Goal: Task Accomplishment & Management: Manage account settings

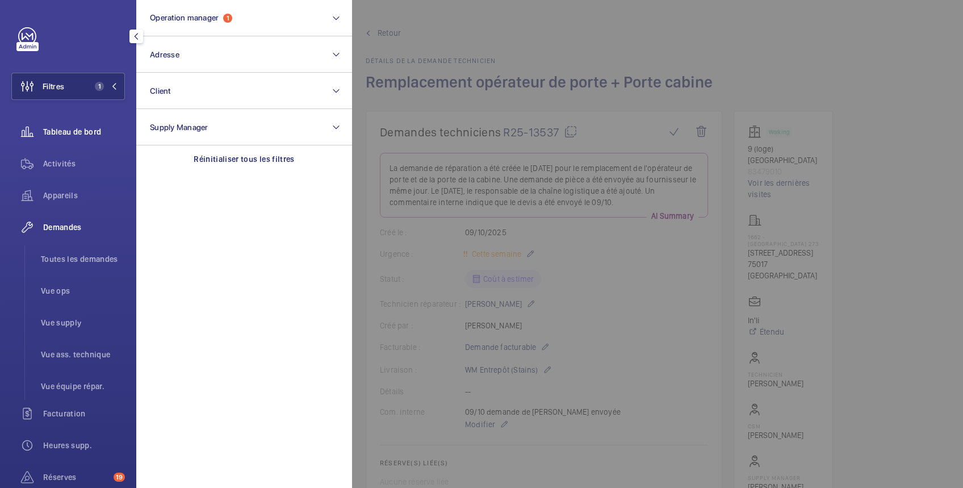
click at [65, 128] on span "Tableau de bord" at bounding box center [84, 131] width 82 height 11
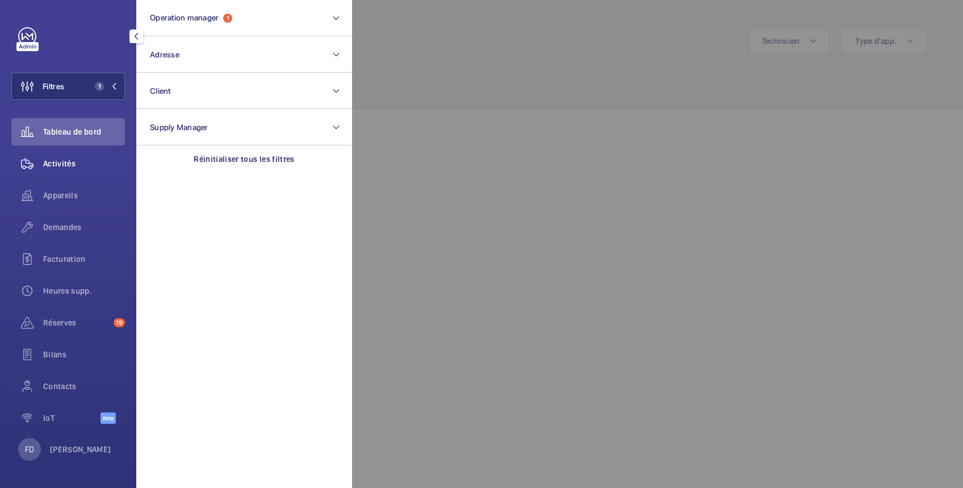
click at [63, 159] on span "Activités" at bounding box center [84, 163] width 82 height 11
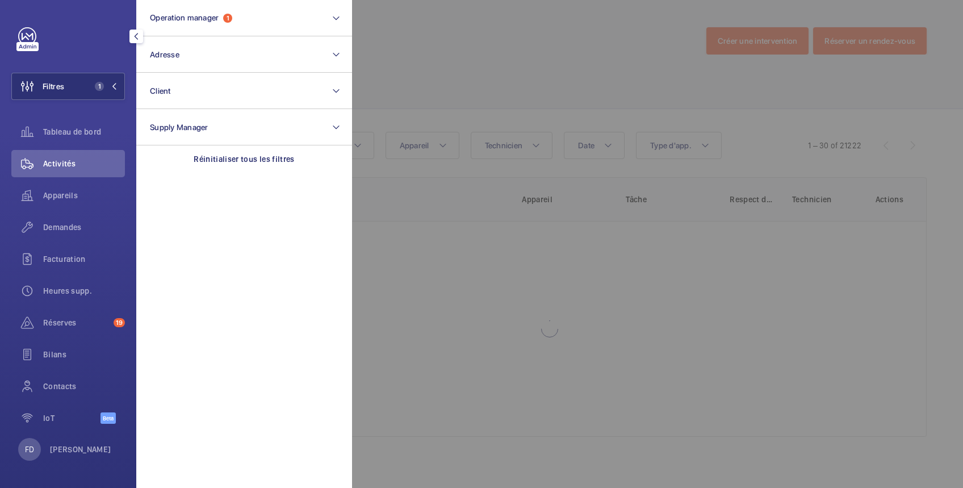
click at [467, 40] on div at bounding box center [833, 244] width 963 height 488
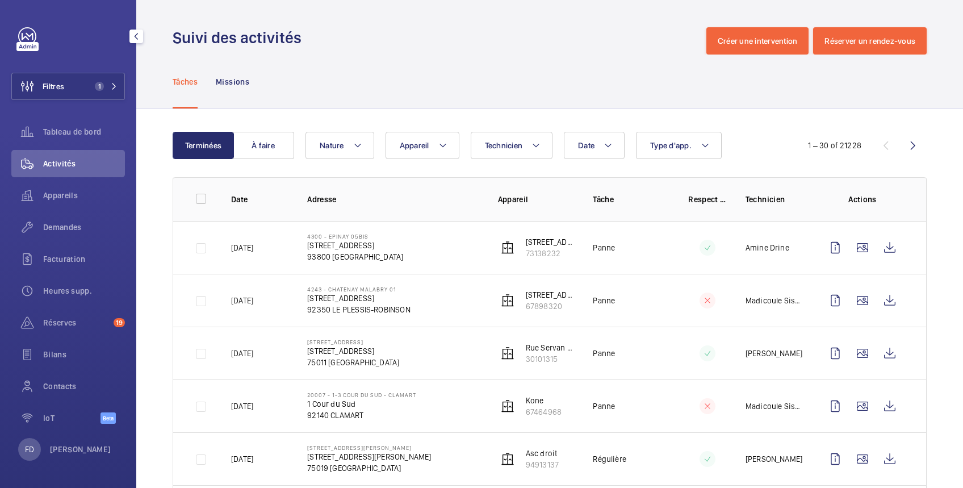
click at [56, 165] on span "Activités" at bounding box center [84, 163] width 82 height 11
click at [881, 246] on wm-front-icon-button at bounding box center [889, 247] width 27 height 27
click at [472, 243] on td "4300 - EPINAY 05bis 41, avenue de la Marne 93800 Epinay 93800 ÉPINAY-SUR-SEINE" at bounding box center [384, 247] width 190 height 53
click at [532, 245] on p "45, avenue de la Marne" at bounding box center [550, 241] width 49 height 11
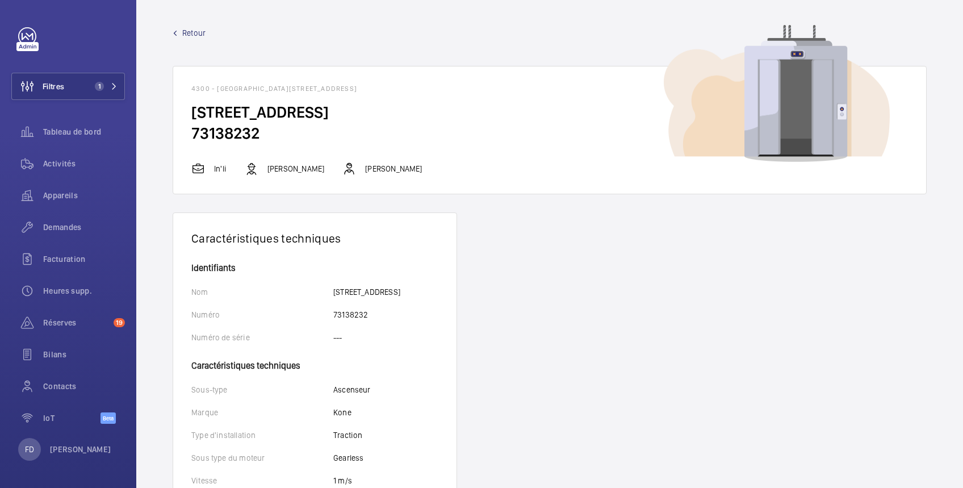
drag, startPoint x: 190, startPoint y: 86, endPoint x: 511, endPoint y: 90, distance: 321.8
click at [511, 90] on wm-front-card-header "4300 - EPINAY 05bis - 41, avenue de la Marne 93800 Epinay, 93800 ÉPINAY-SUR-SEI…" at bounding box center [549, 83] width 753 height 35
copy h1 "4300 - EPINAY 05bis - 41, avenue de la Marne 93800 Epinay, 93800 ÉPINAY-SUR-SEI…"
click at [80, 86] on button "Filtres 1" at bounding box center [68, 86] width 114 height 27
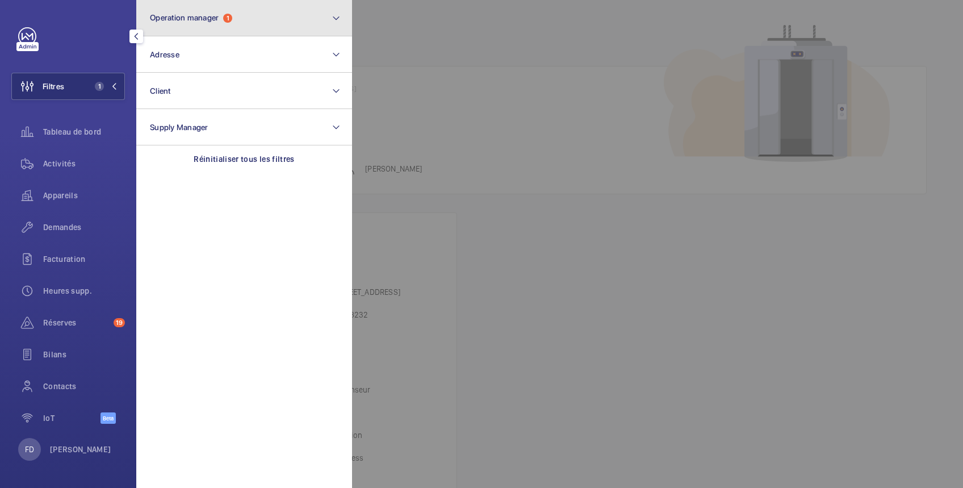
click at [207, 20] on span "Operation manager" at bounding box center [184, 17] width 69 height 9
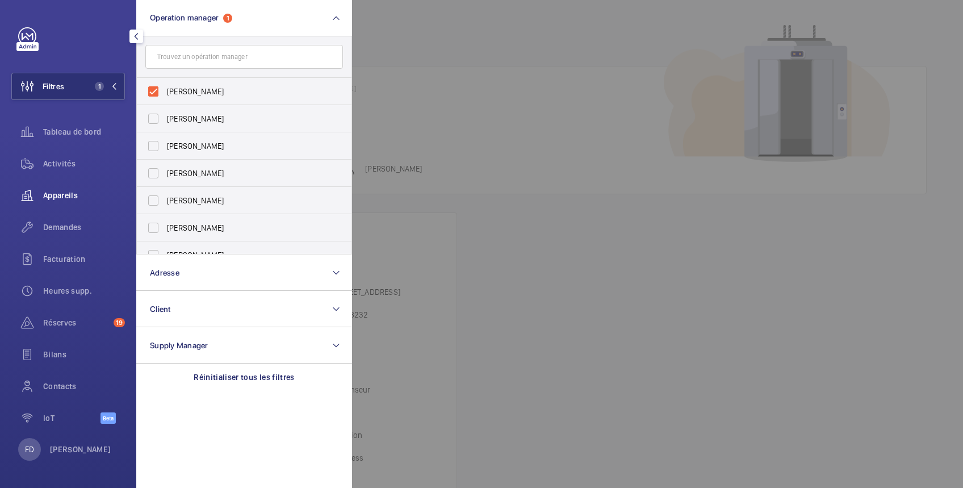
click at [68, 203] on div "Appareils" at bounding box center [68, 195] width 114 height 27
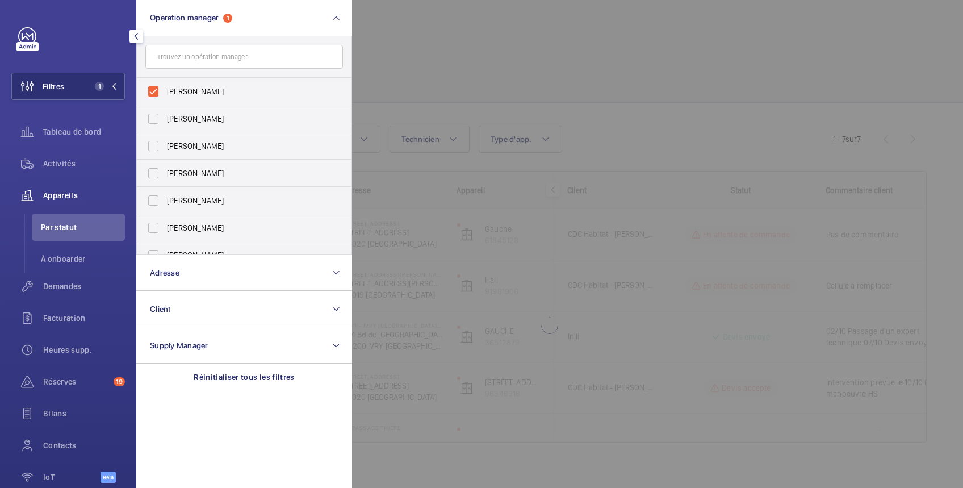
click at [462, 70] on div at bounding box center [833, 244] width 963 height 488
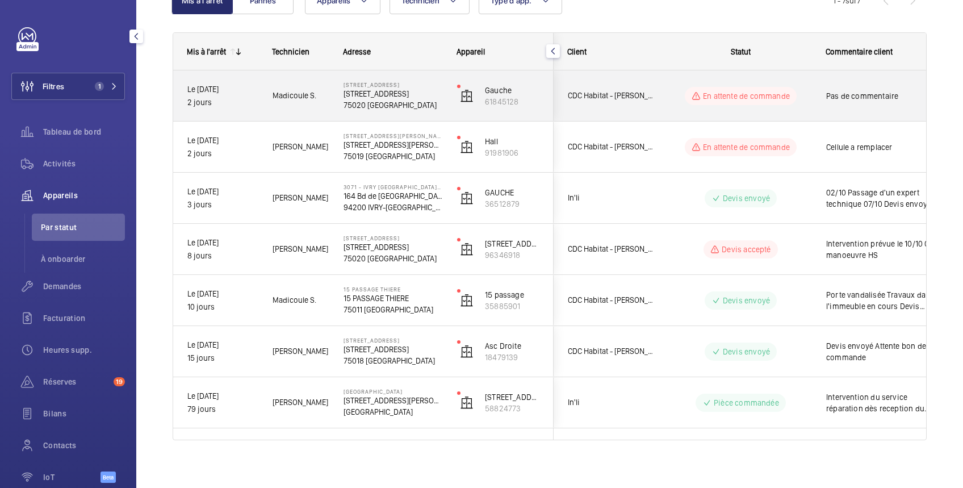
scroll to position [145, 0]
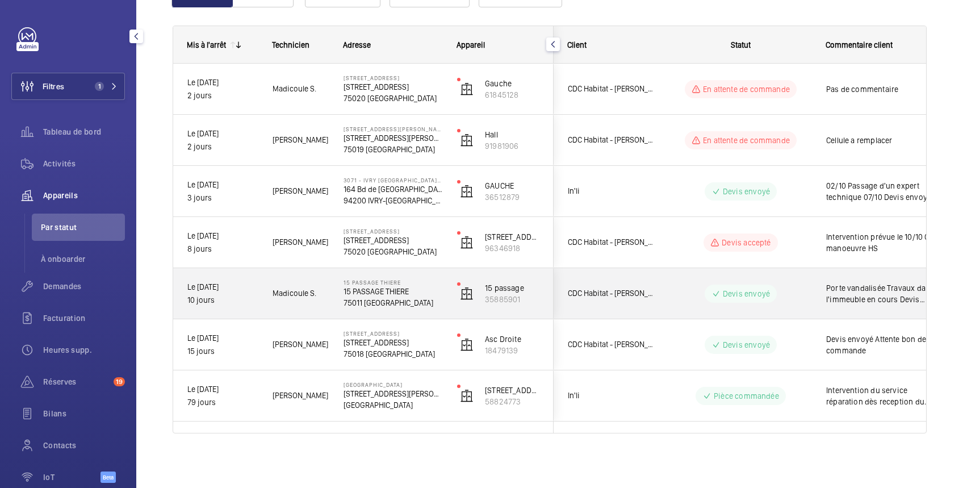
click at [802, 288] on wm-front-pills-cell "Devis envoyé" at bounding box center [740, 293] width 141 height 18
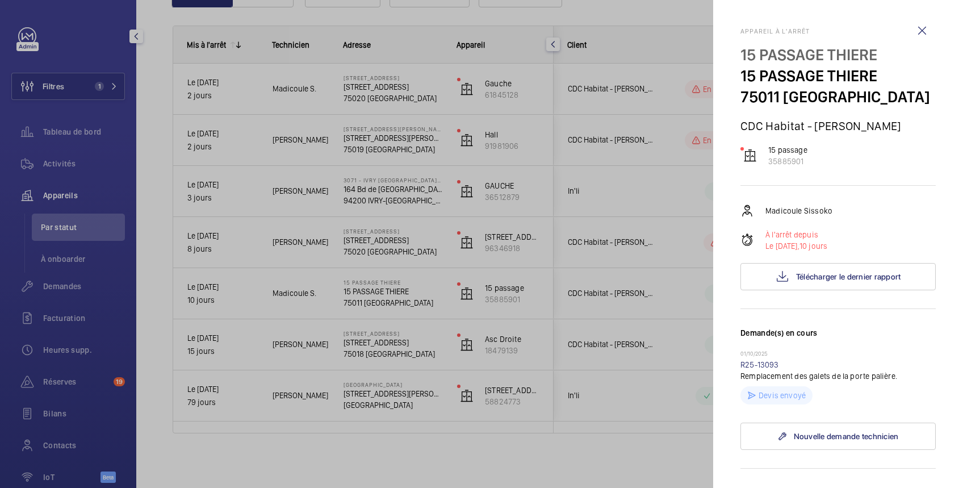
click at [676, 279] on div at bounding box center [481, 244] width 963 height 488
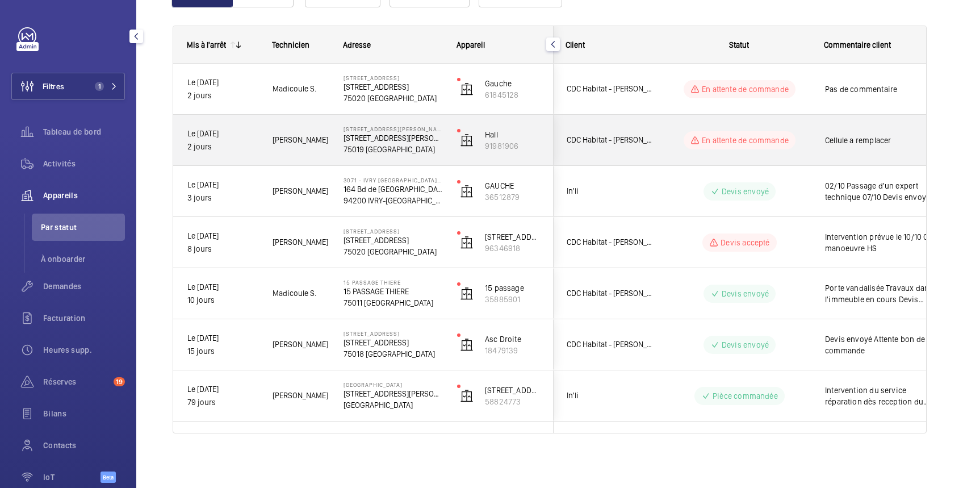
scroll to position [137, 0]
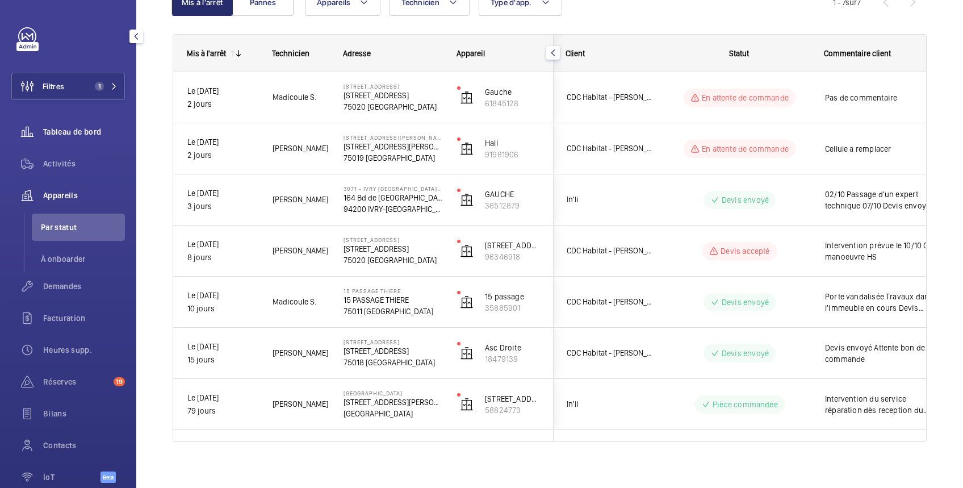
click at [85, 126] on span "Tableau de bord" at bounding box center [84, 131] width 82 height 11
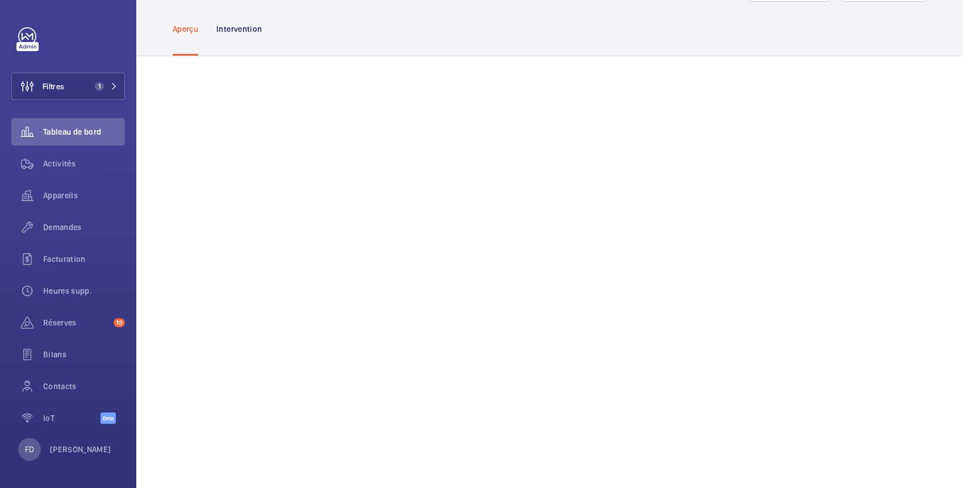
scroll to position [56, 0]
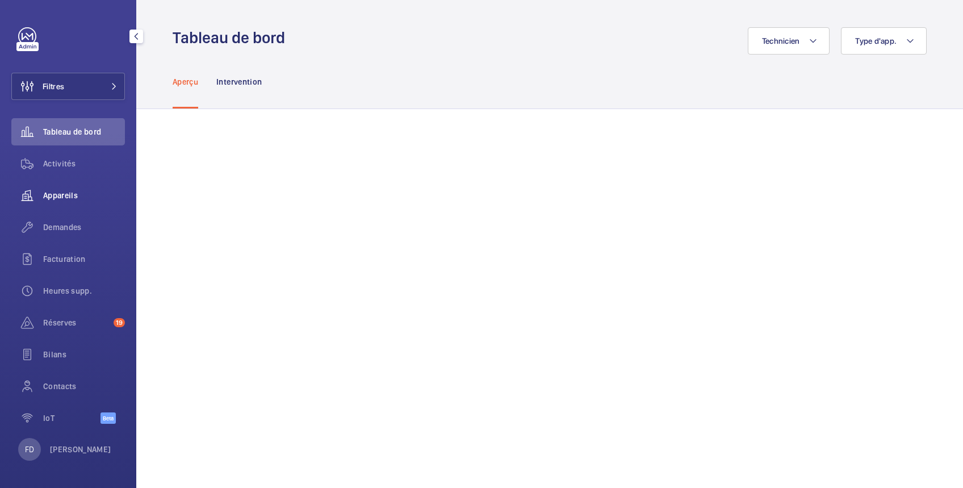
click at [65, 191] on span "Appareils" at bounding box center [84, 195] width 82 height 11
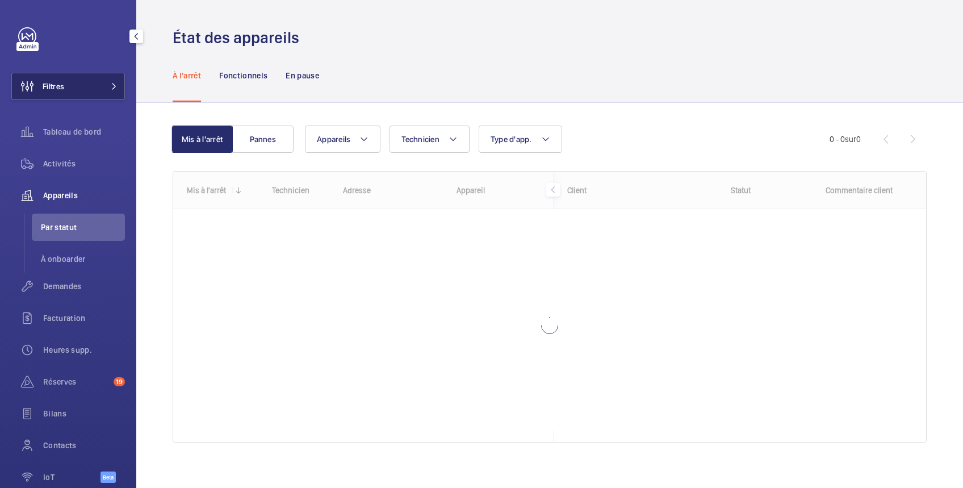
click at [80, 86] on button "Filtres" at bounding box center [68, 86] width 114 height 27
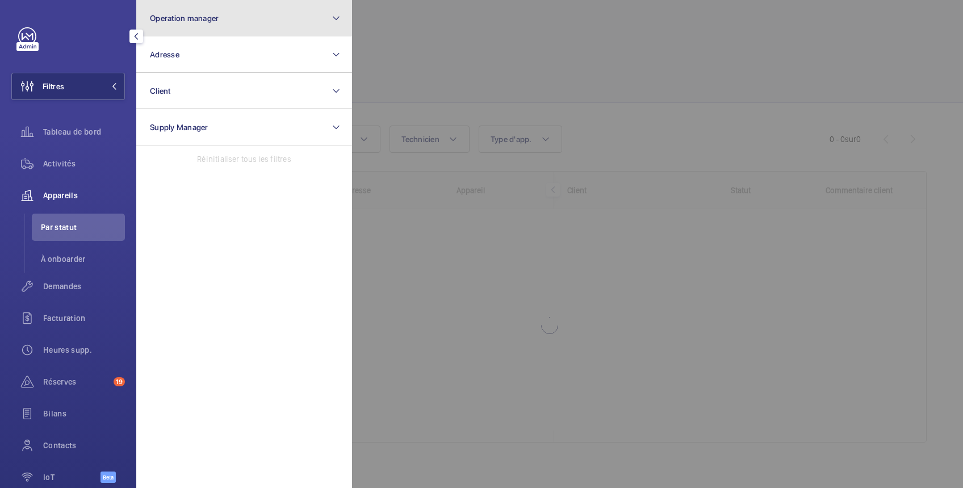
click at [188, 8] on button "Operation manager" at bounding box center [244, 18] width 216 height 36
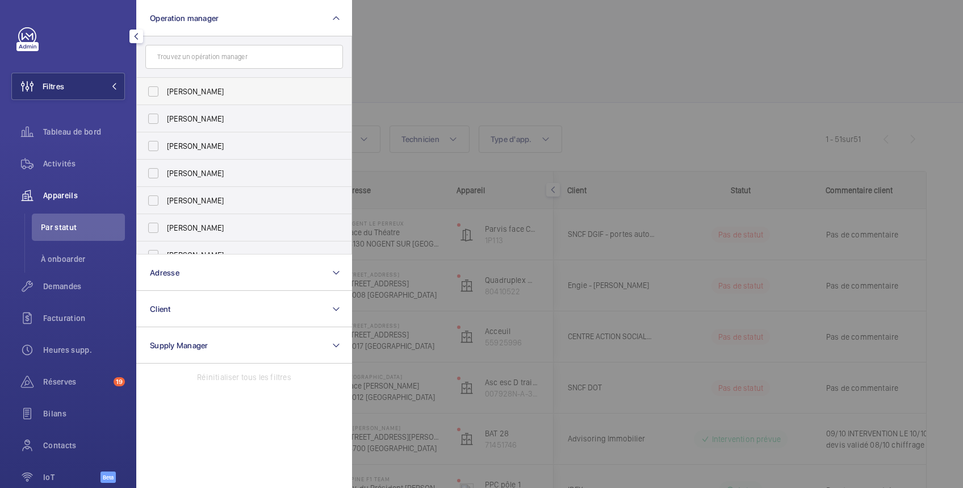
click at [192, 86] on span "[PERSON_NAME]" at bounding box center [245, 91] width 156 height 11
click at [165, 86] on input "[PERSON_NAME]" at bounding box center [153, 91] width 23 height 23
checkbox input "true"
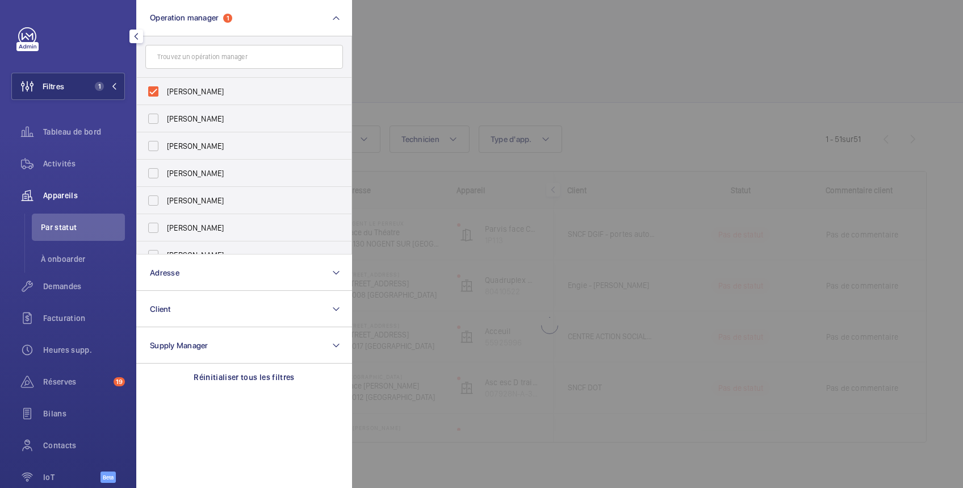
click at [496, 40] on div at bounding box center [833, 244] width 963 height 488
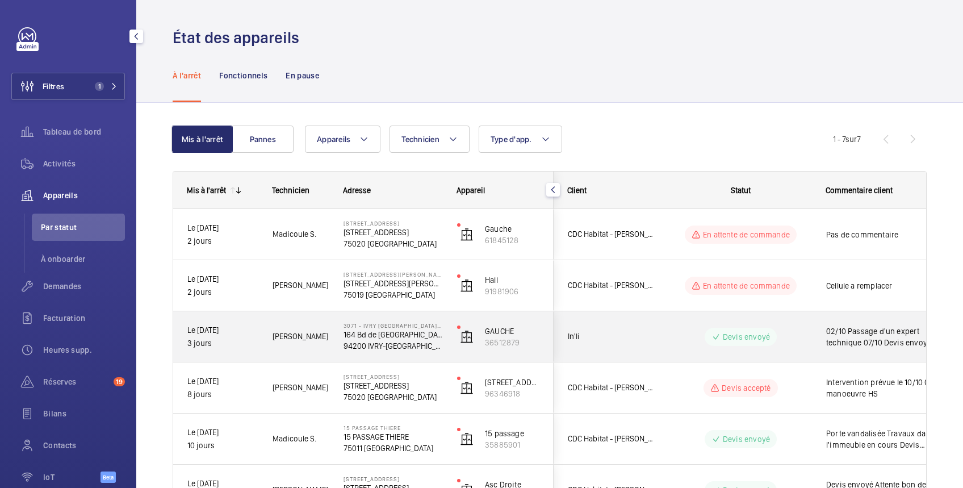
click at [813, 338] on div "02/10 Passage d'un expert technique 07/10 Devis envoyé" at bounding box center [877, 336] width 131 height 49
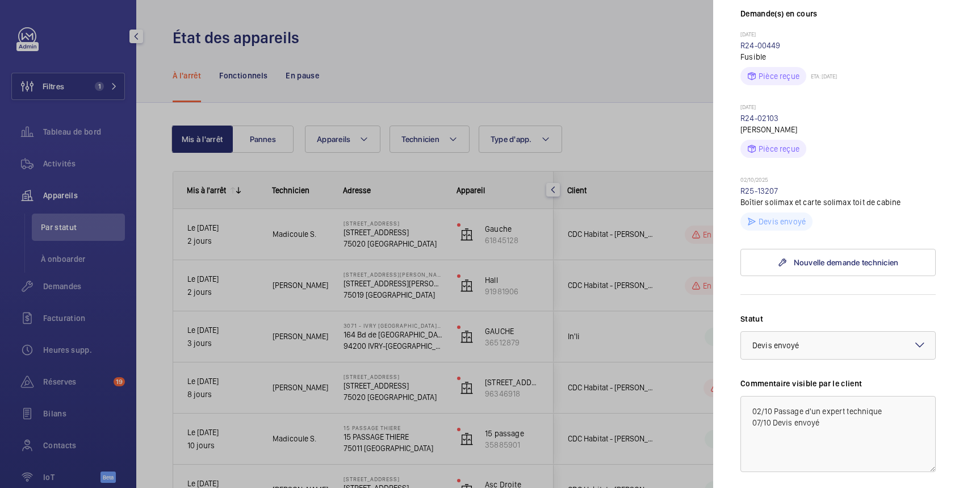
scroll to position [404, 0]
click at [763, 186] on link "R25-13207" at bounding box center [759, 190] width 38 height 9
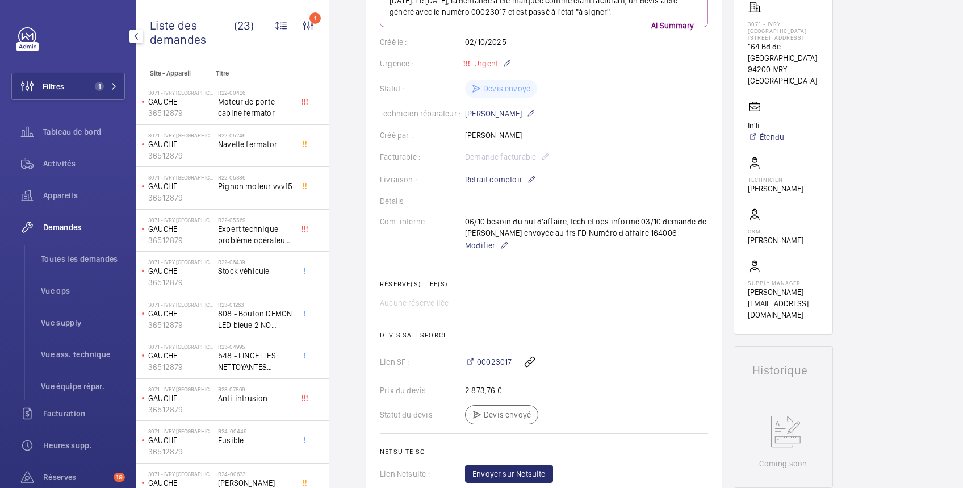
scroll to position [404, 0]
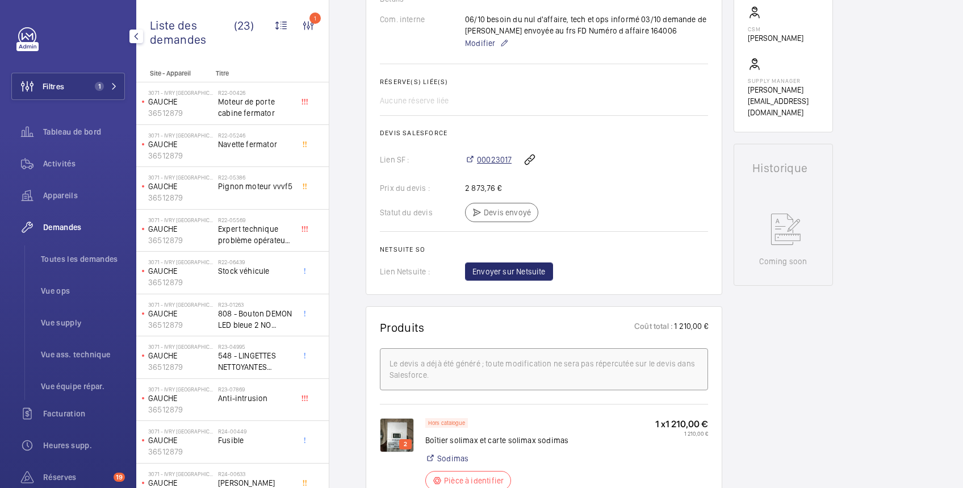
click at [497, 157] on span "00023017" at bounding box center [494, 159] width 35 height 11
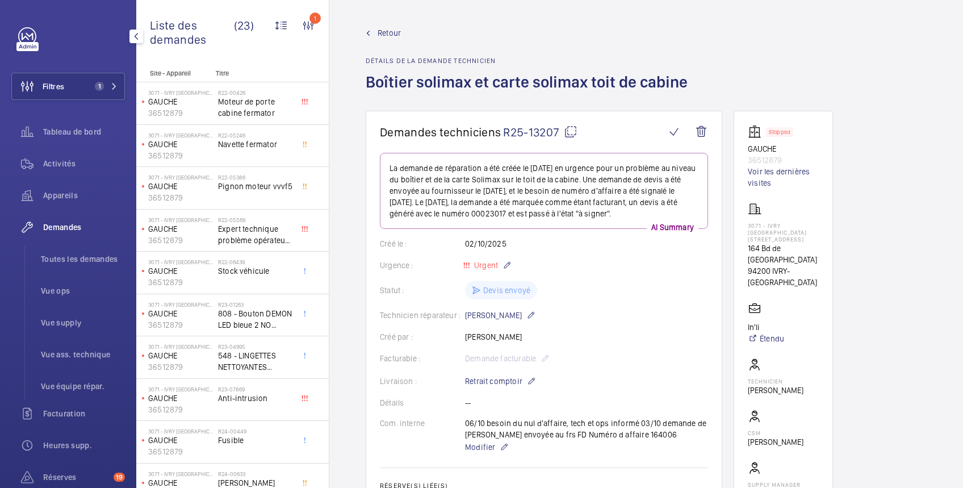
scroll to position [0, 0]
click at [393, 31] on span "Retour" at bounding box center [388, 32] width 23 height 11
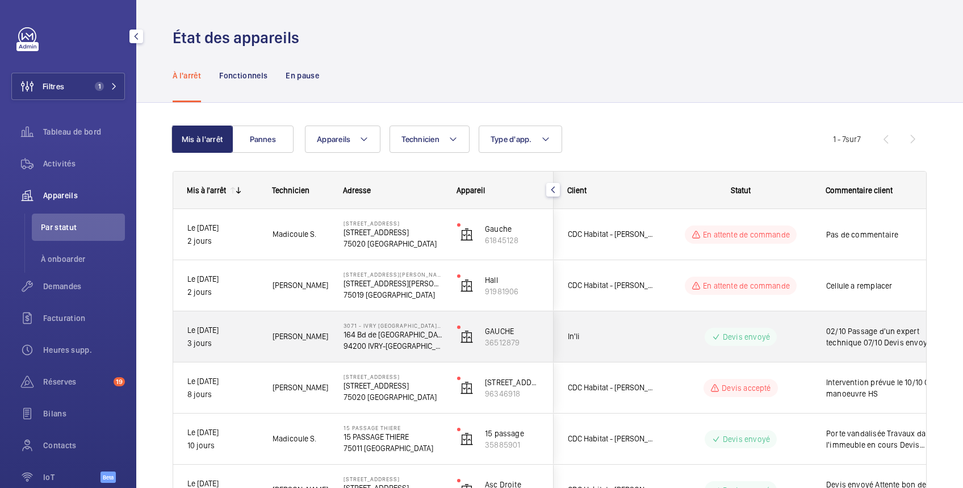
click at [885, 329] on span "02/10 Passage d'un expert technique 07/10 Devis envoyé" at bounding box center [884, 336] width 117 height 23
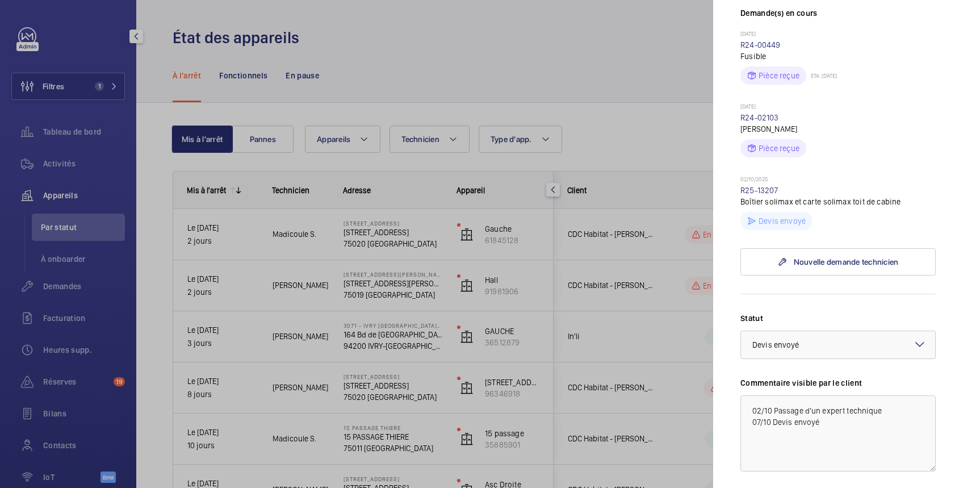
scroll to position [566, 0]
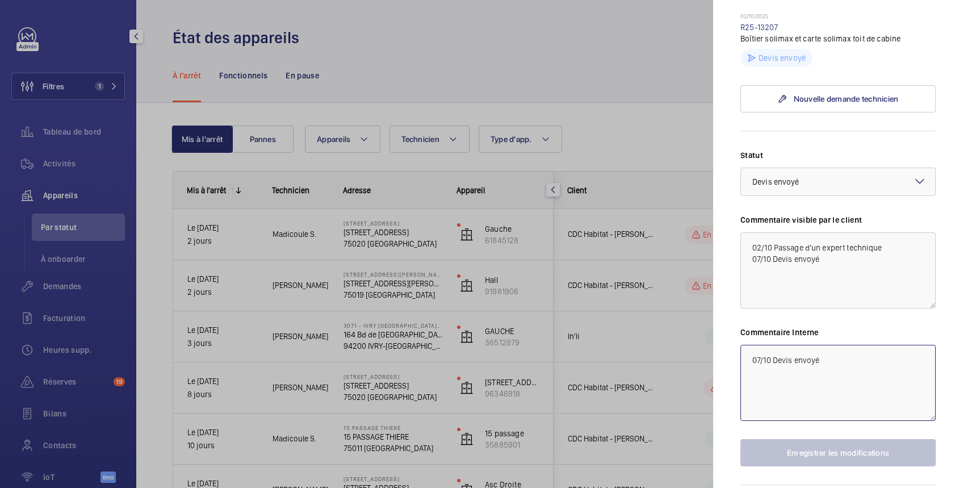
drag, startPoint x: 749, startPoint y: 315, endPoint x: 758, endPoint y: 304, distance: 14.5
click at [749, 344] on textarea "07/10 Devis envoyé" at bounding box center [837, 382] width 195 height 76
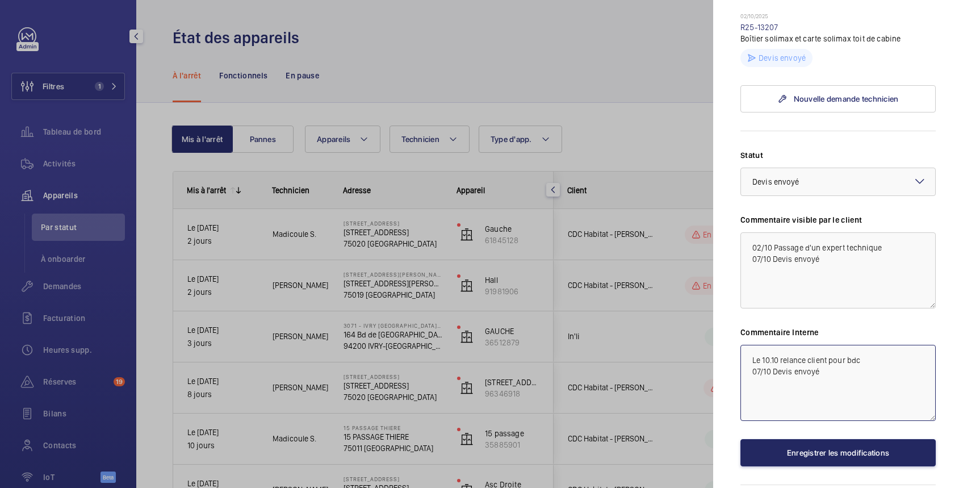
type textarea "Le 10.10 relance client pour bdc 07/10 Devis envoyé"
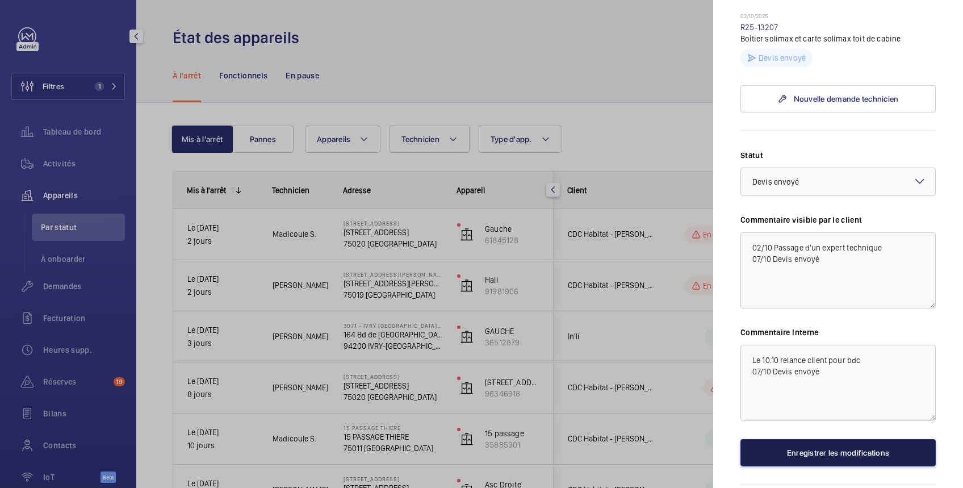
click at [844, 439] on button "Enregistrer les modifications" at bounding box center [837, 452] width 195 height 27
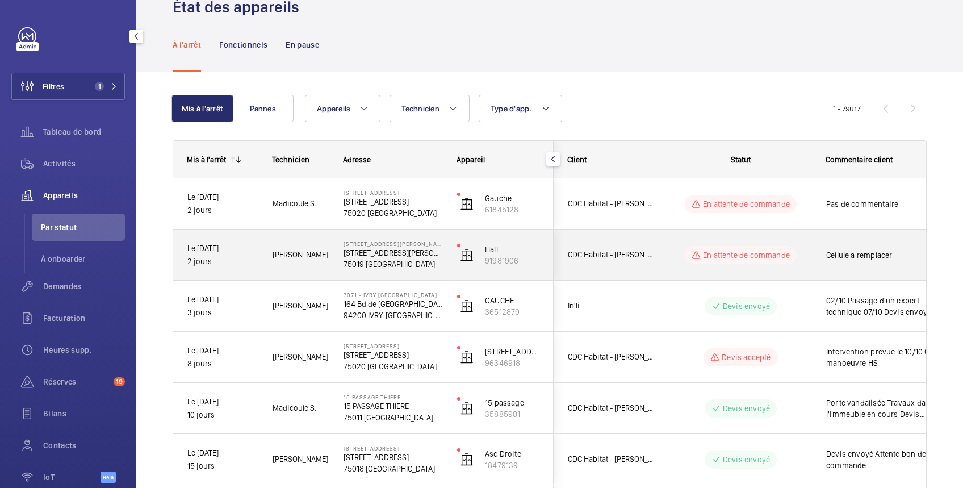
scroll to position [0, 0]
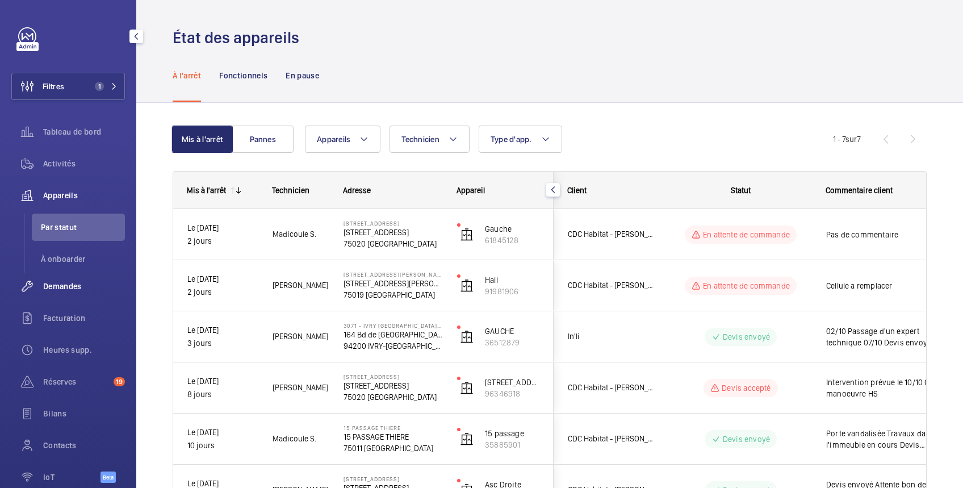
click at [54, 285] on span "Demandes" at bounding box center [84, 285] width 82 height 11
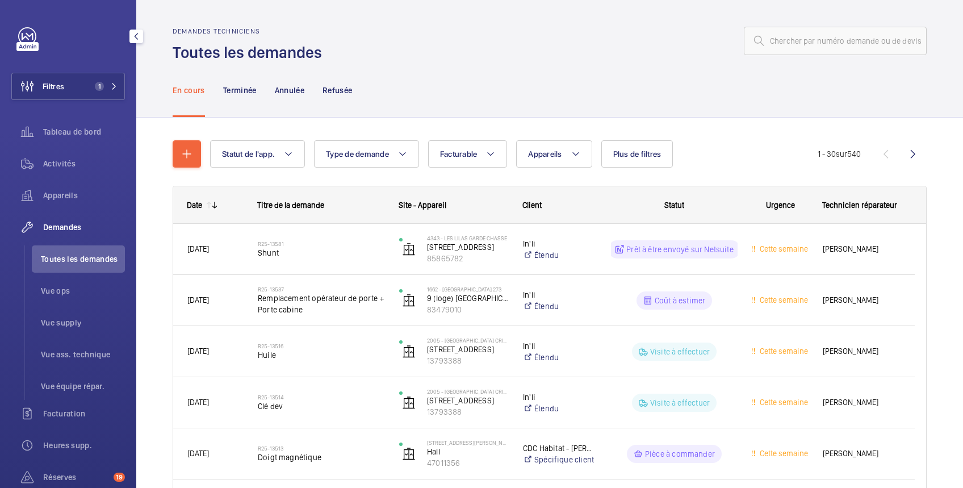
click at [76, 228] on span "Demandes" at bounding box center [84, 226] width 82 height 11
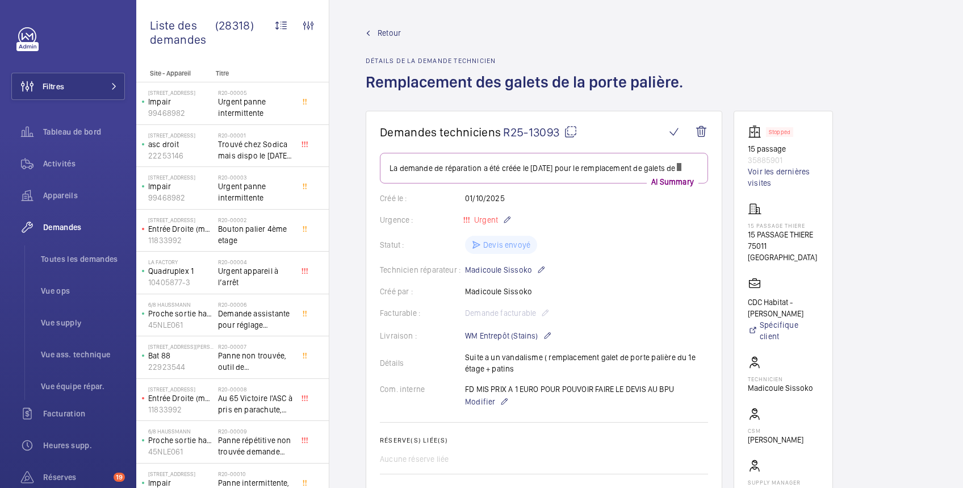
scroll to position [201, 0]
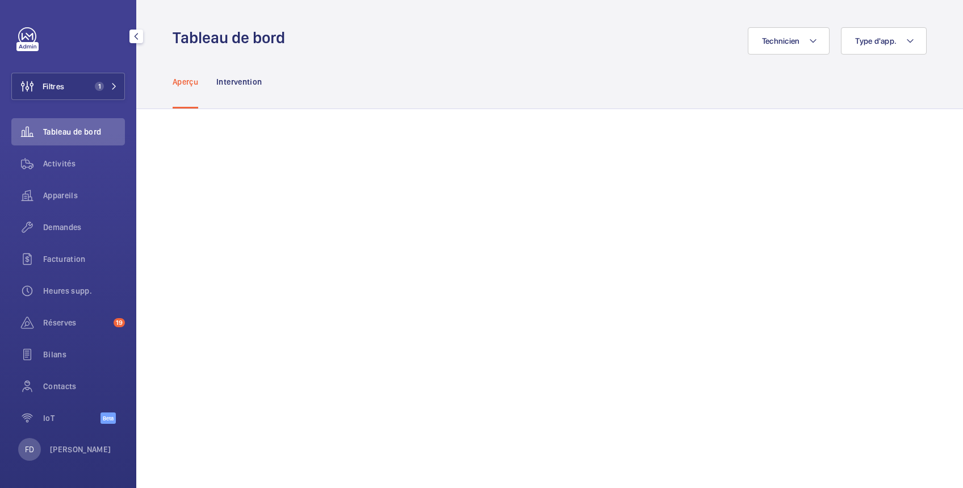
scroll to position [56, 0]
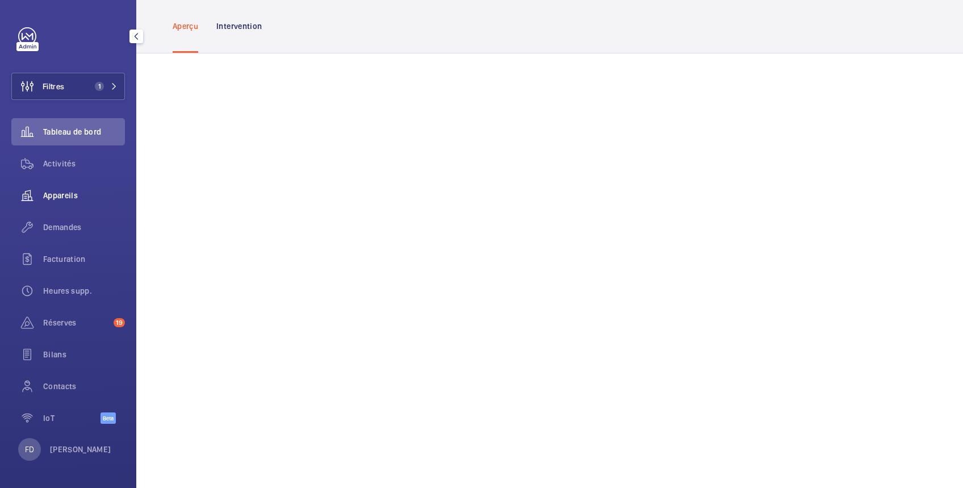
click at [65, 190] on span "Appareils" at bounding box center [84, 195] width 82 height 11
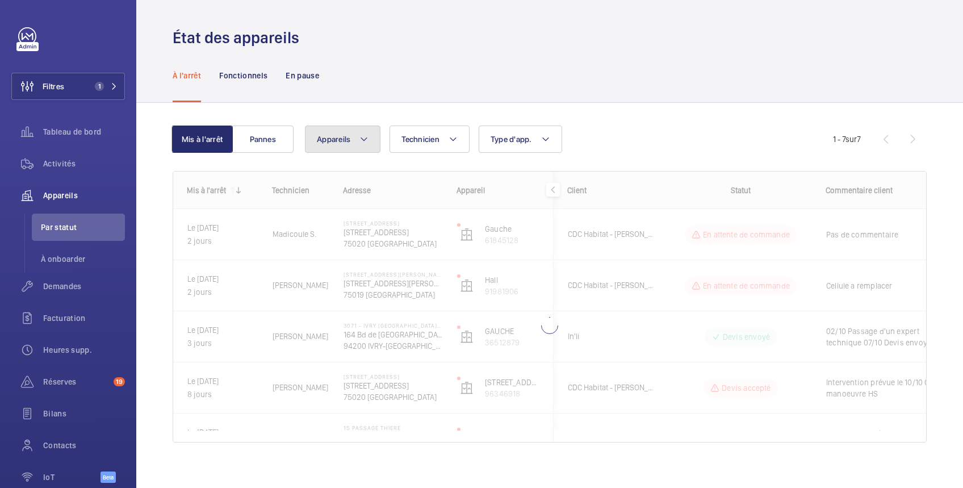
click at [338, 137] on span "Appareils" at bounding box center [333, 139] width 33 height 9
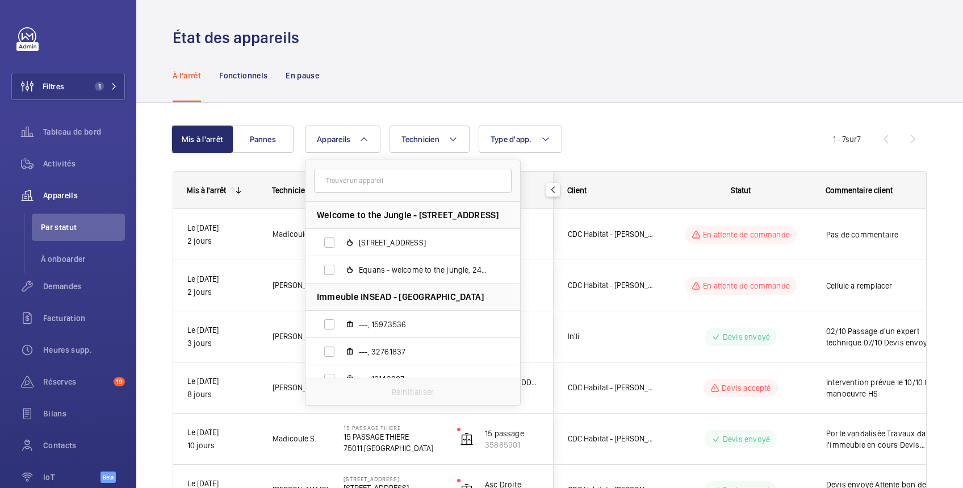
click at [351, 183] on input "text" at bounding box center [413, 181] width 198 height 24
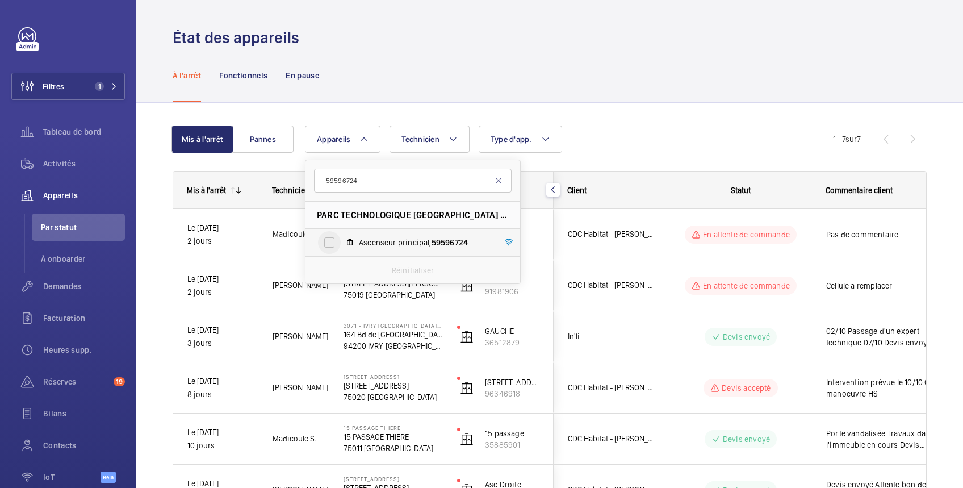
type input "59596724"
click at [326, 244] on input "Ascenseur principal, 59596724" at bounding box center [329, 242] width 23 height 23
checkbox input "true"
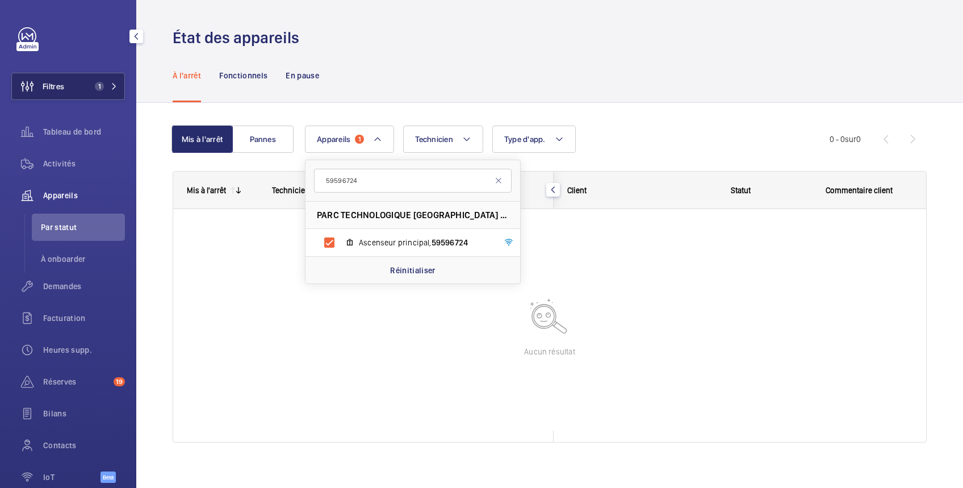
click at [83, 90] on button "Filtres 1" at bounding box center [68, 86] width 114 height 27
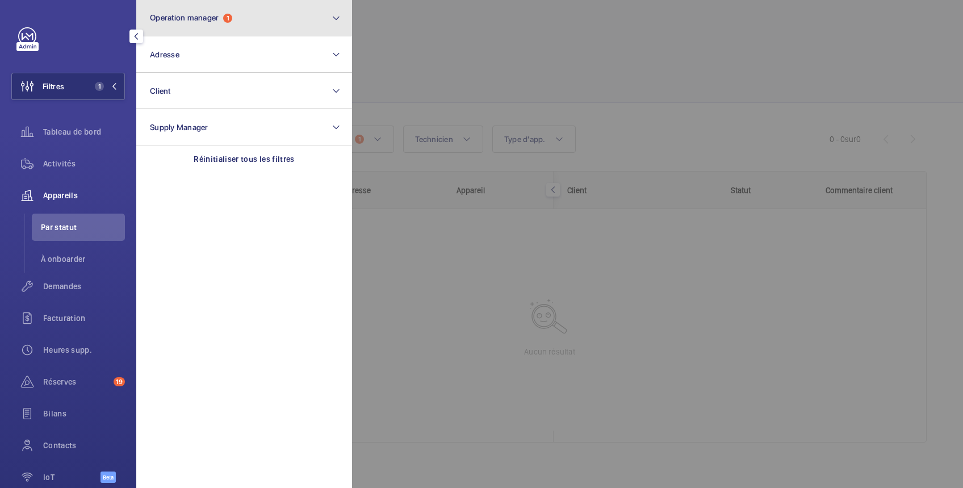
click at [187, 14] on span "Operation manager" at bounding box center [184, 17] width 69 height 9
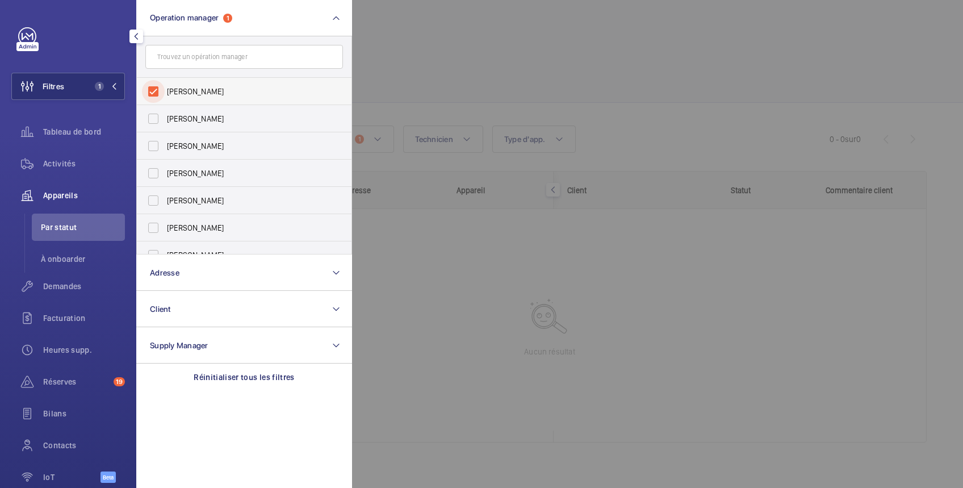
click at [157, 94] on input "[PERSON_NAME]" at bounding box center [153, 91] width 23 height 23
checkbox input "false"
click at [407, 53] on div at bounding box center [833, 244] width 963 height 488
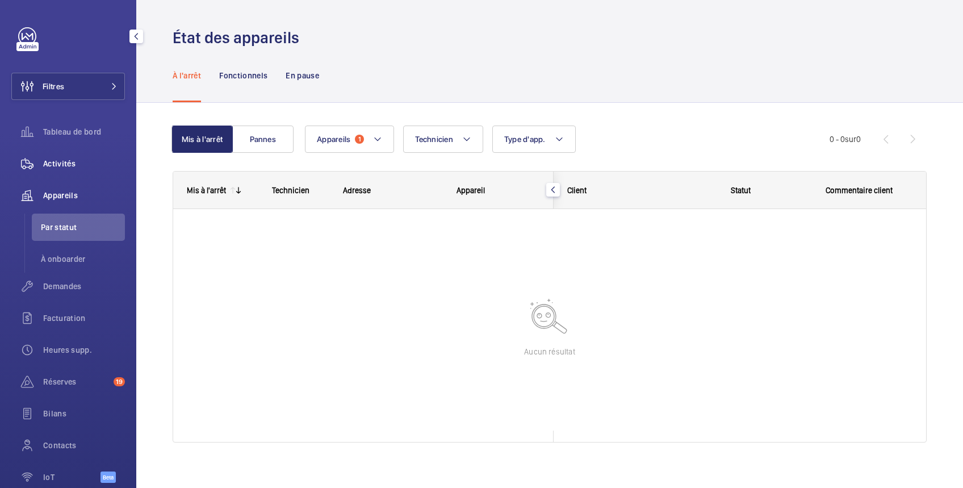
click at [64, 165] on span "Activités" at bounding box center [84, 163] width 82 height 11
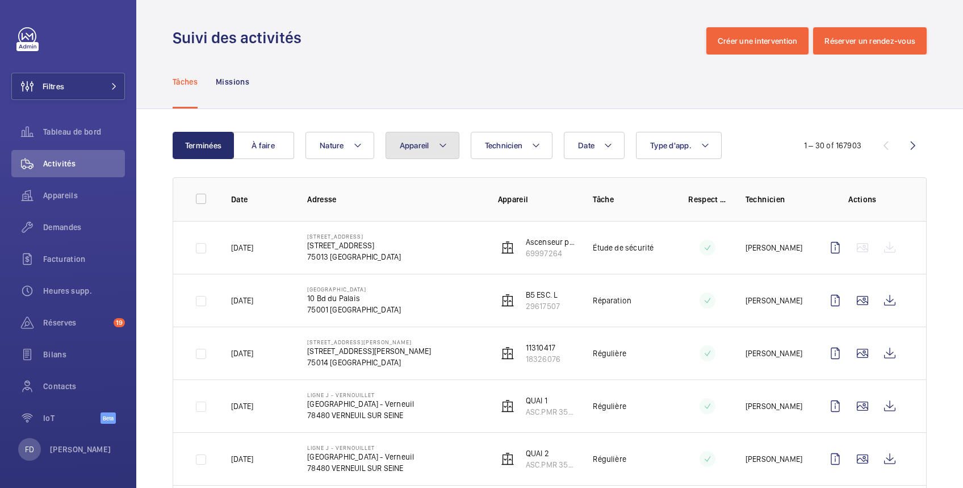
click at [423, 145] on span "Appareil" at bounding box center [415, 145] width 30 height 9
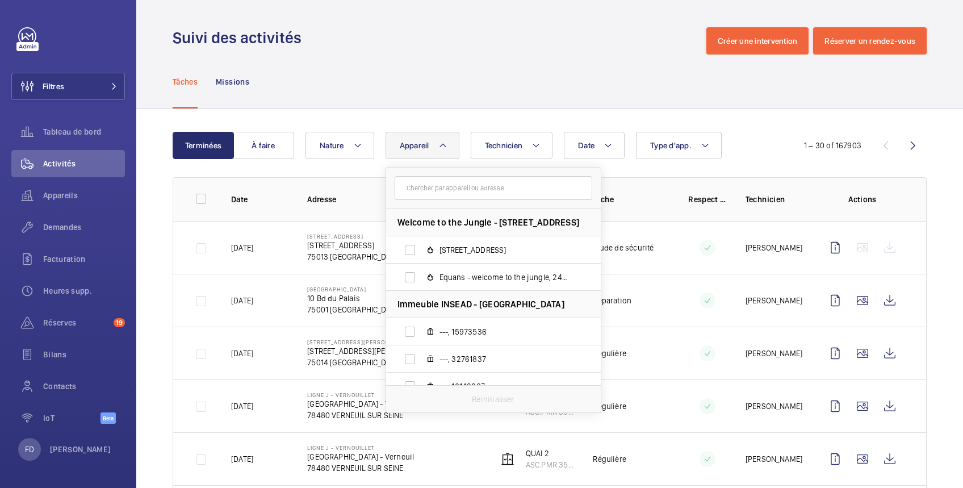
click at [419, 186] on input "text" at bounding box center [493, 188] width 198 height 24
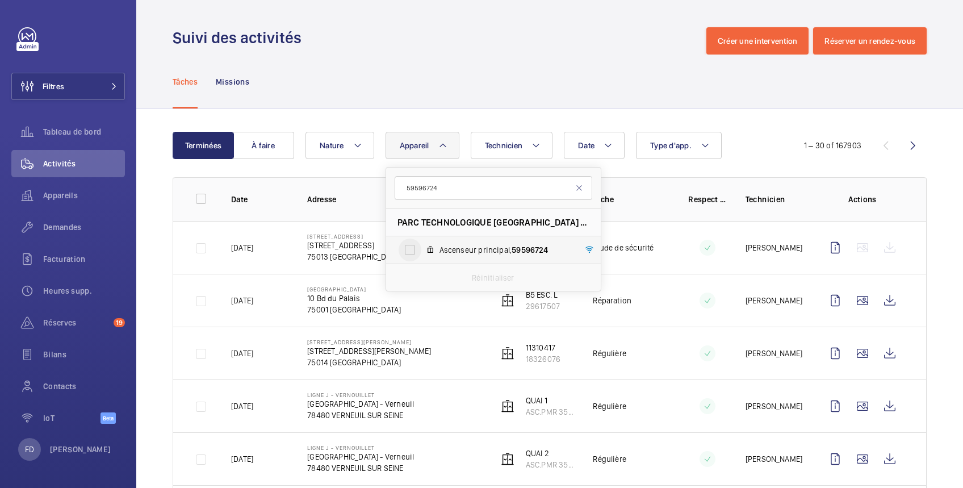
type input "59596724"
click at [406, 249] on input "Ascenseur principal, 59596724" at bounding box center [409, 249] width 23 height 23
checkbox input "true"
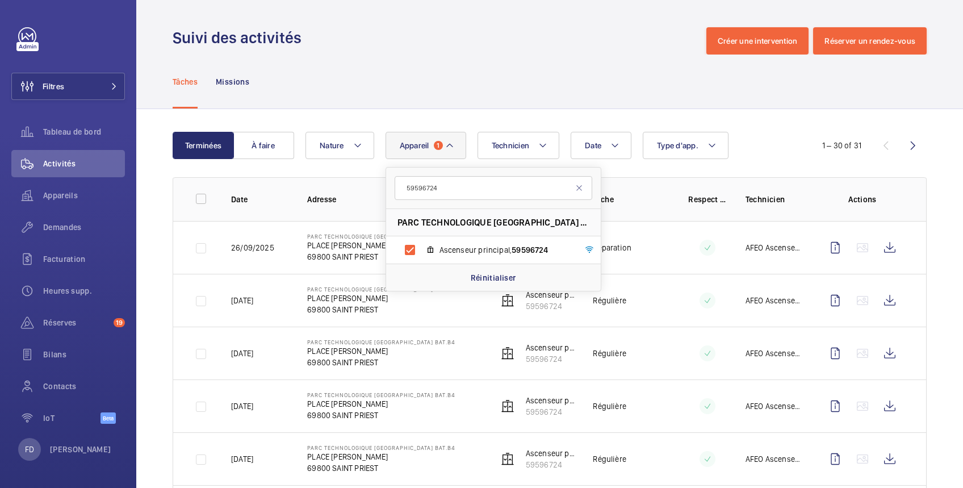
drag, startPoint x: 878, startPoint y: 246, endPoint x: 781, endPoint y: 268, distance: 99.0
click at [781, 268] on td "AFEO Ascenseurs & Automatismes" at bounding box center [765, 247] width 76 height 53
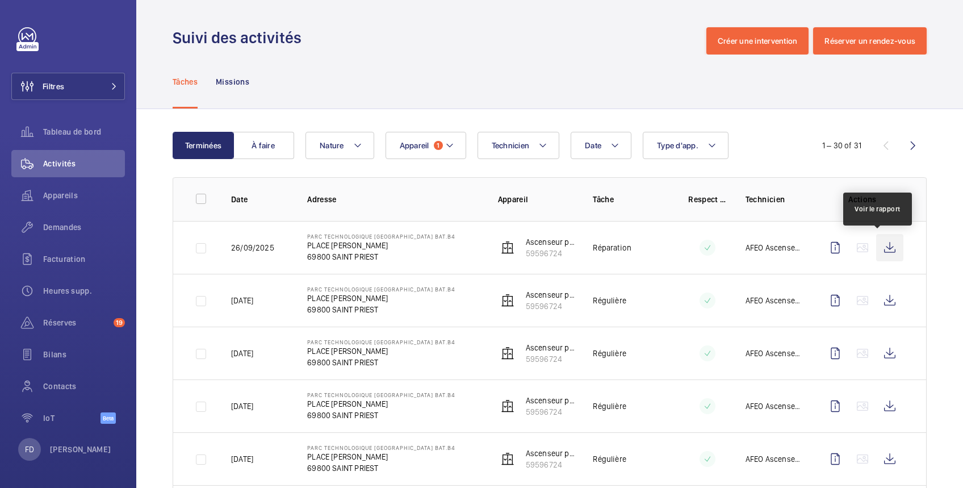
click at [876, 247] on wm-front-icon-button at bounding box center [889, 247] width 27 height 27
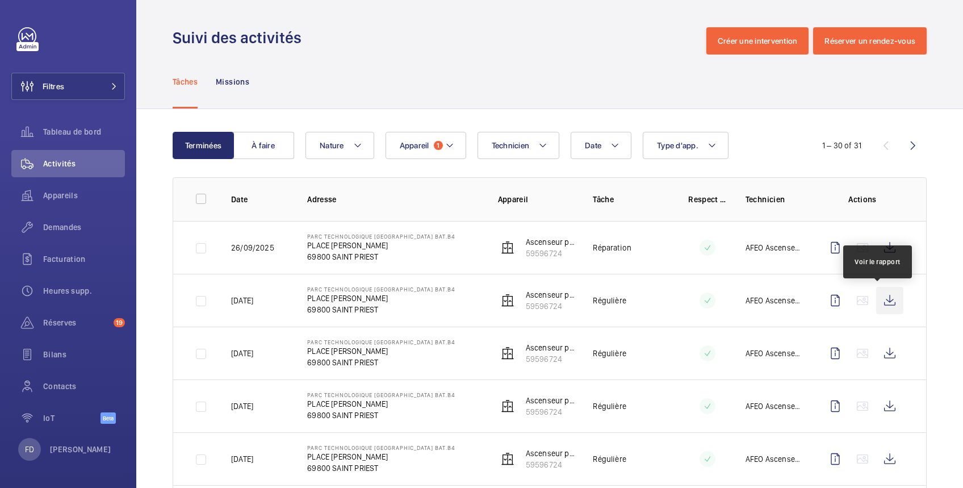
click at [881, 300] on wm-front-icon-button at bounding box center [889, 300] width 27 height 27
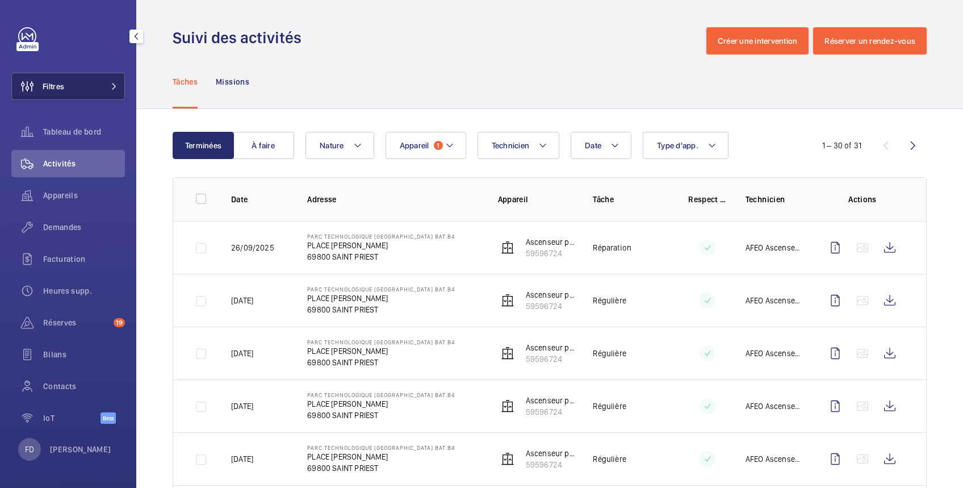
click at [52, 86] on span "Filtres" at bounding box center [54, 86] width 22 height 11
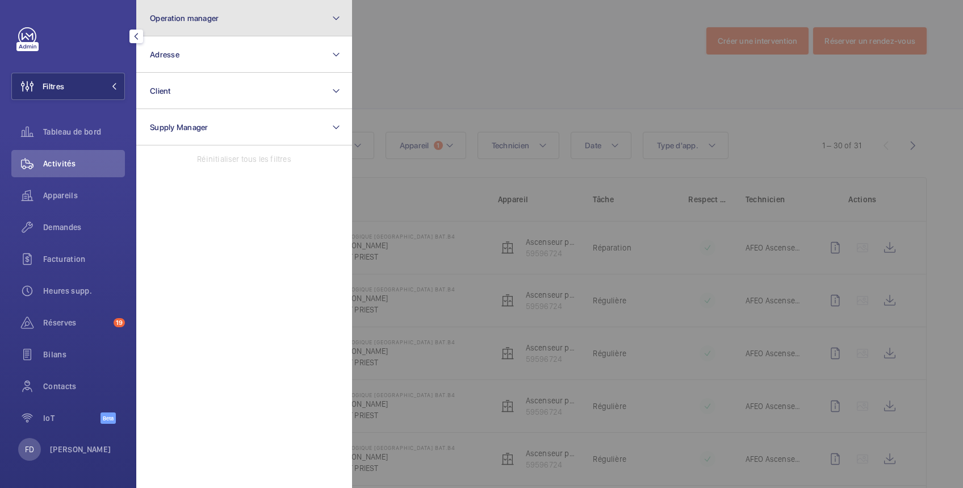
click at [222, 14] on button "Operation manager" at bounding box center [244, 18] width 216 height 36
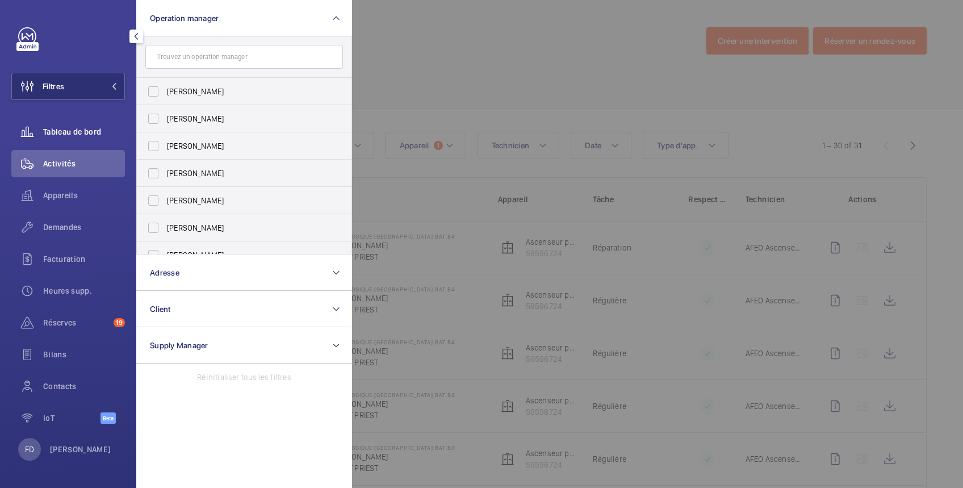
click at [73, 132] on span "Tableau de bord" at bounding box center [84, 131] width 82 height 11
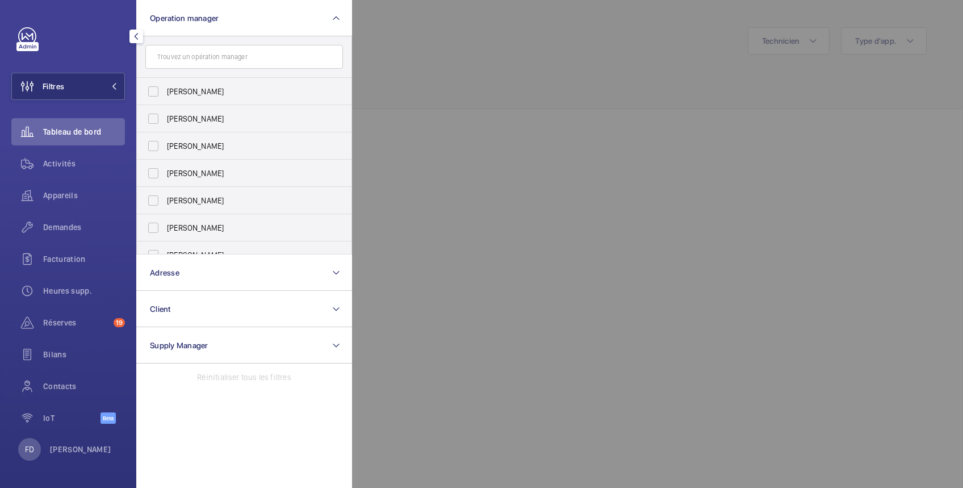
click at [439, 23] on div at bounding box center [833, 244] width 963 height 488
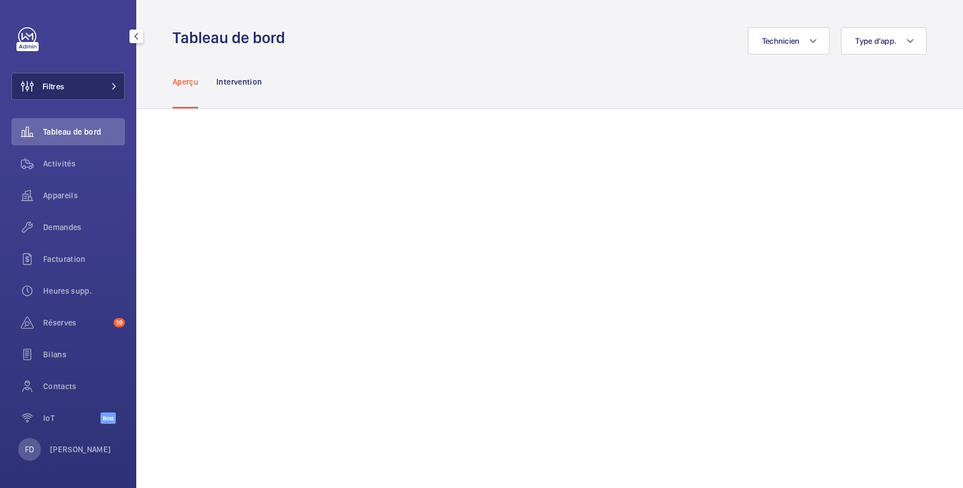
click at [77, 82] on button "Filtres" at bounding box center [68, 86] width 114 height 27
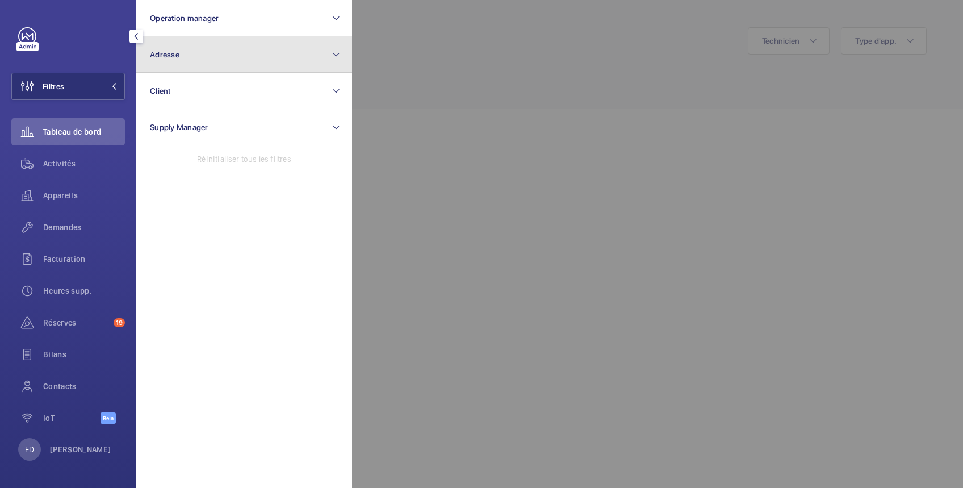
click at [183, 59] on button "Adresse" at bounding box center [244, 54] width 216 height 36
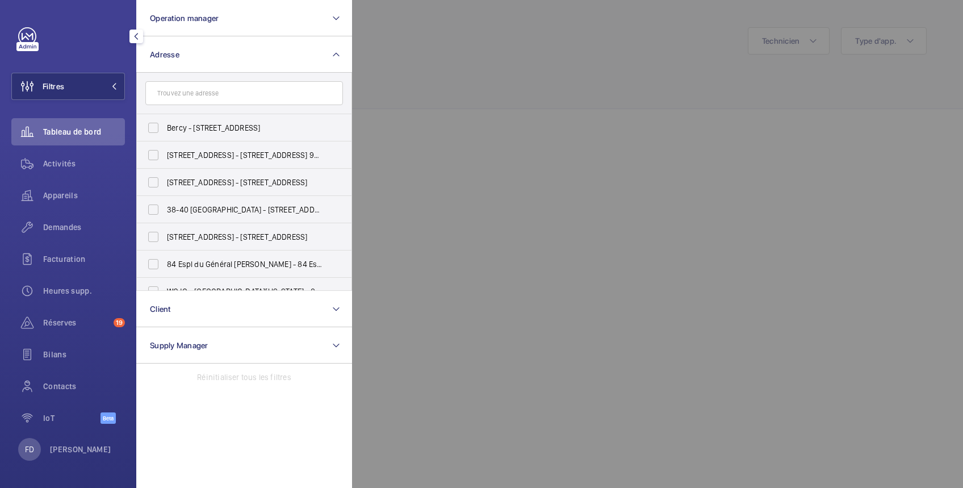
click at [182, 93] on input "text" at bounding box center [244, 93] width 198 height 24
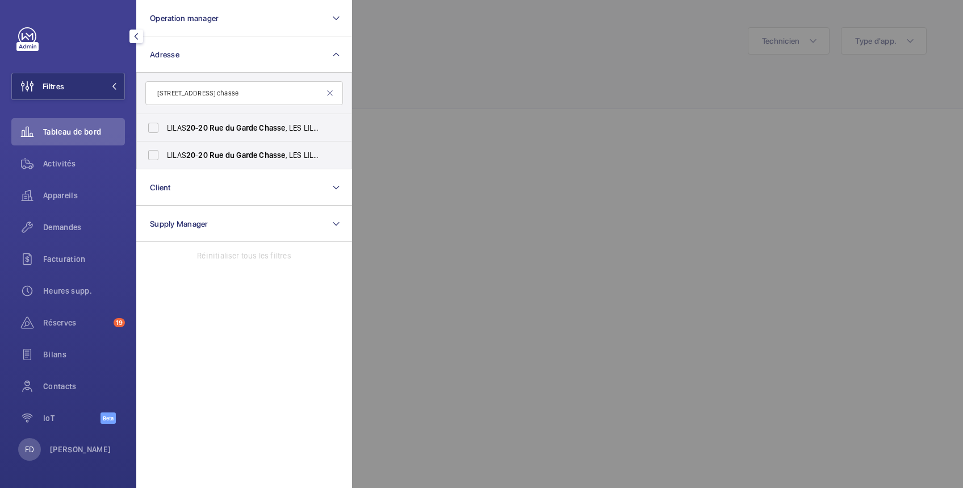
type input "20 rue du garde chasse"
click at [472, 32] on div at bounding box center [833, 244] width 963 height 488
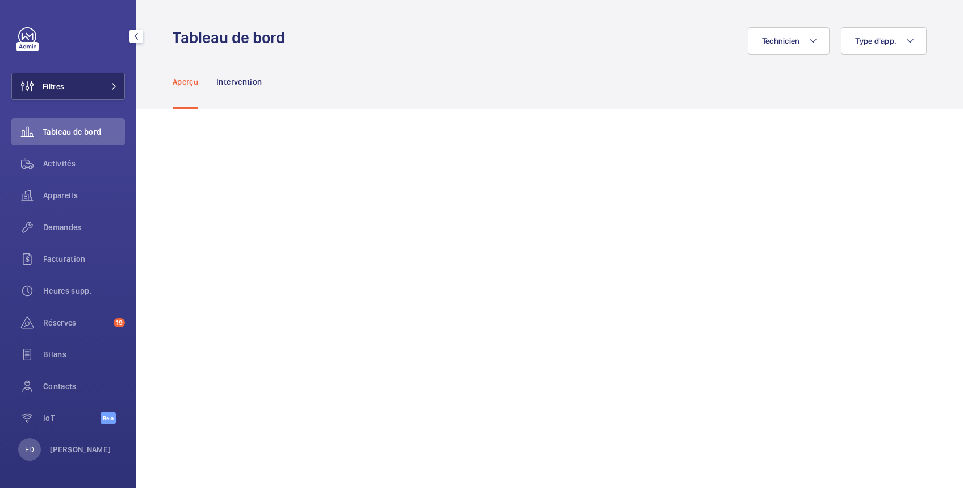
click at [66, 83] on button "Filtres" at bounding box center [68, 86] width 114 height 27
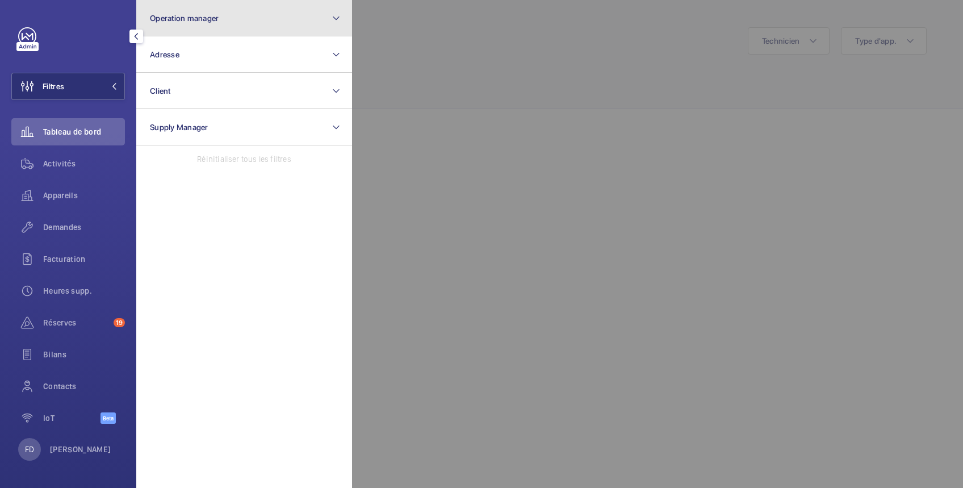
click at [162, 14] on span "Operation manager" at bounding box center [184, 18] width 69 height 9
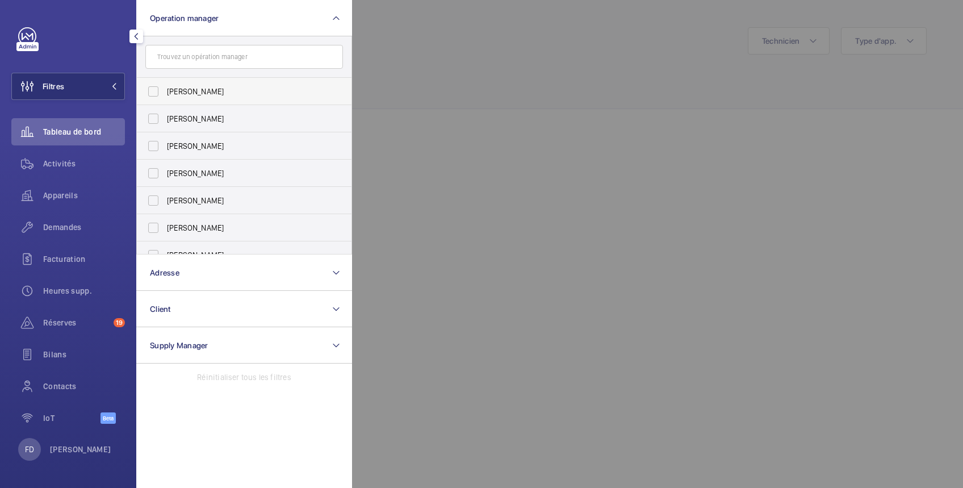
click at [174, 91] on span "[PERSON_NAME]" at bounding box center [245, 91] width 156 height 11
click at [165, 91] on input "[PERSON_NAME]" at bounding box center [153, 91] width 23 height 23
checkbox input "true"
click at [62, 228] on span "Demandes" at bounding box center [84, 226] width 82 height 11
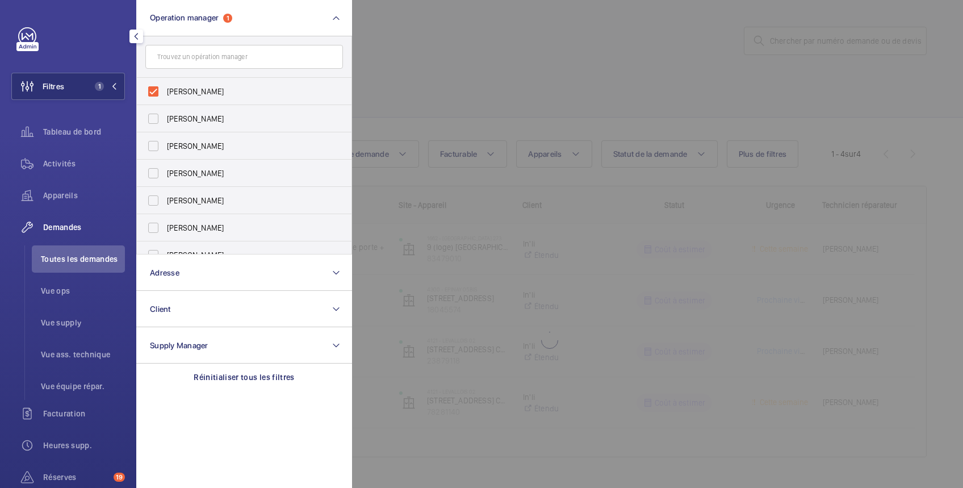
click at [448, 42] on div at bounding box center [833, 244] width 963 height 488
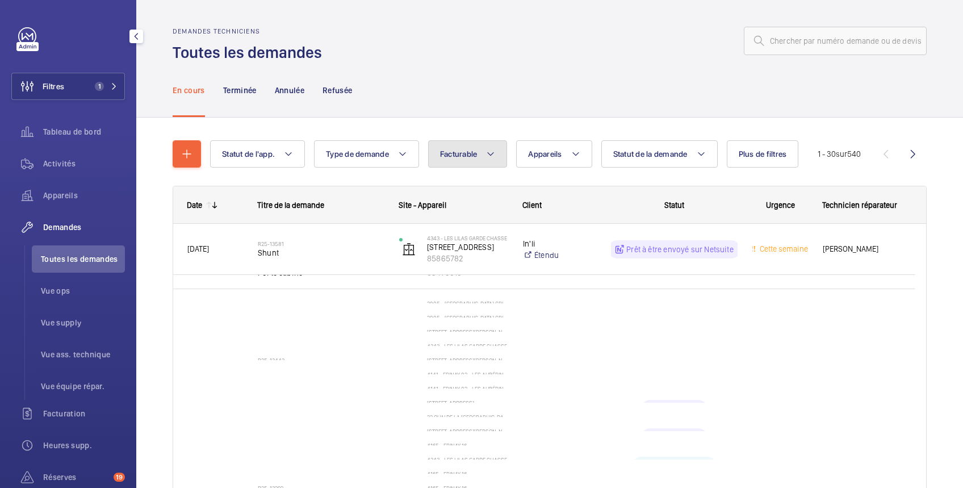
click at [470, 151] on span "Facturable" at bounding box center [458, 153] width 37 height 9
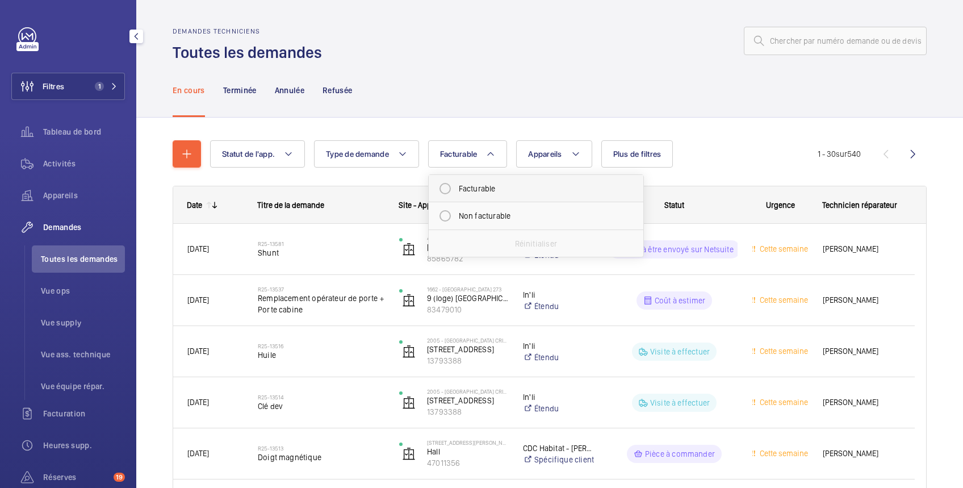
click at [470, 183] on mat-radio-button "Facturable" at bounding box center [536, 188] width 204 height 23
radio input "true"
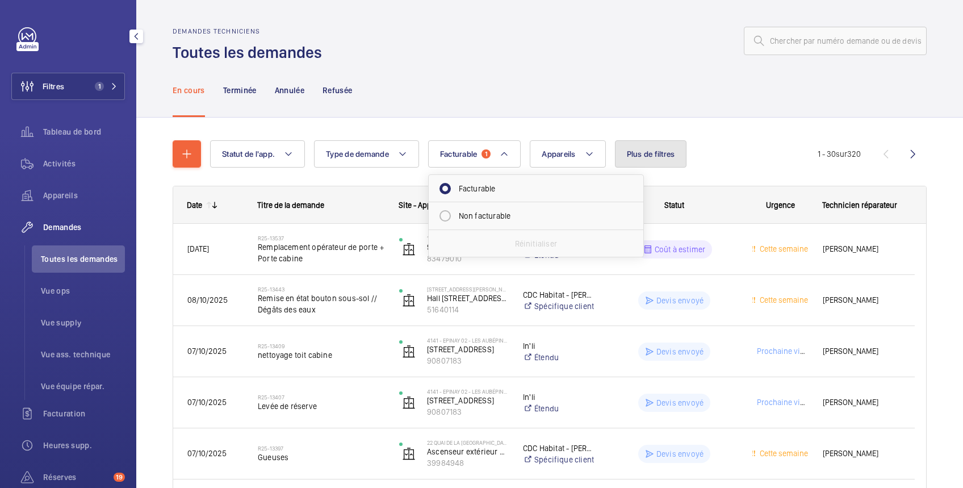
click at [652, 158] on span "Plus de filtres" at bounding box center [651, 153] width 48 height 9
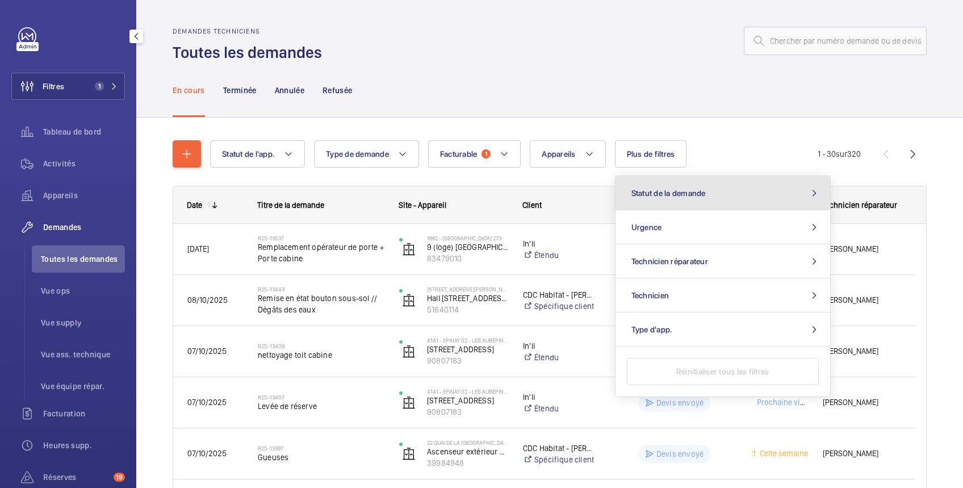
click at [651, 192] on span "Statut de la demande" at bounding box center [668, 192] width 74 height 9
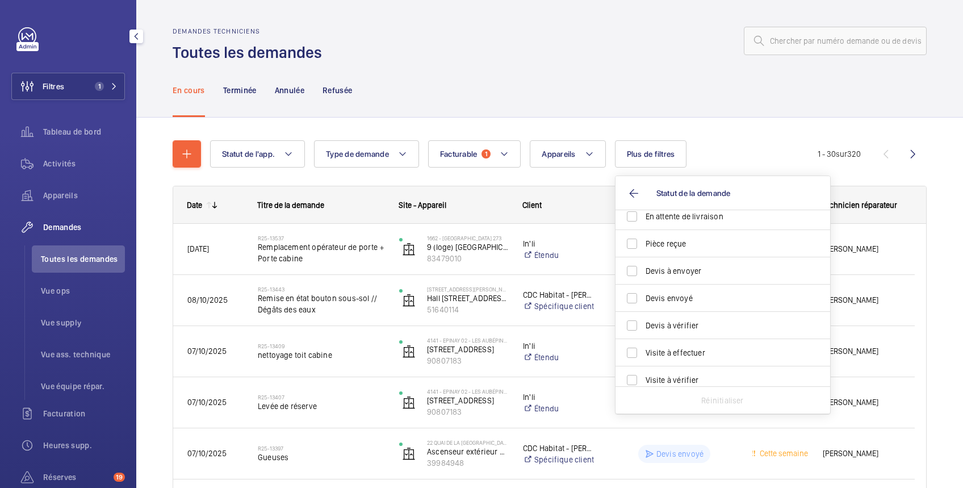
scroll to position [150, 0]
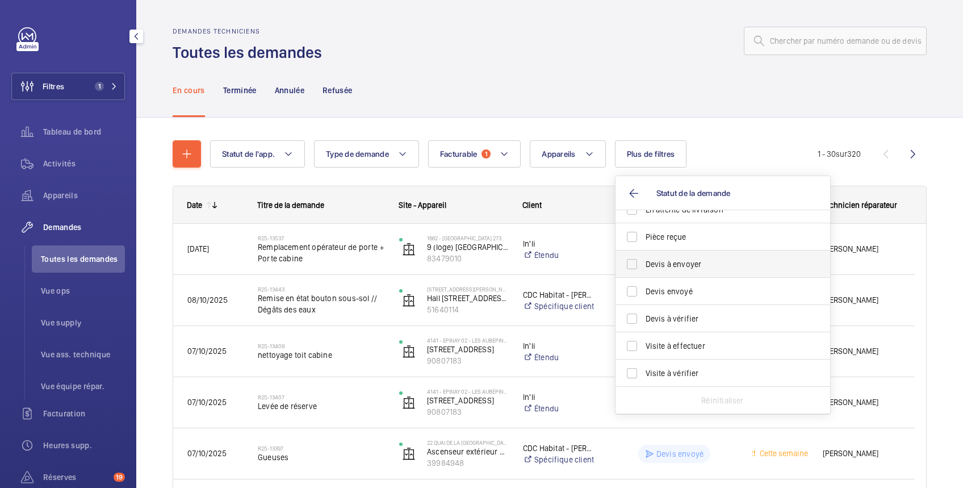
click at [686, 266] on span "Devis à envoyer" at bounding box center [723, 263] width 156 height 11
click at [643, 266] on input "Devis à envoyer" at bounding box center [631, 264] width 23 height 23
checkbox input "true"
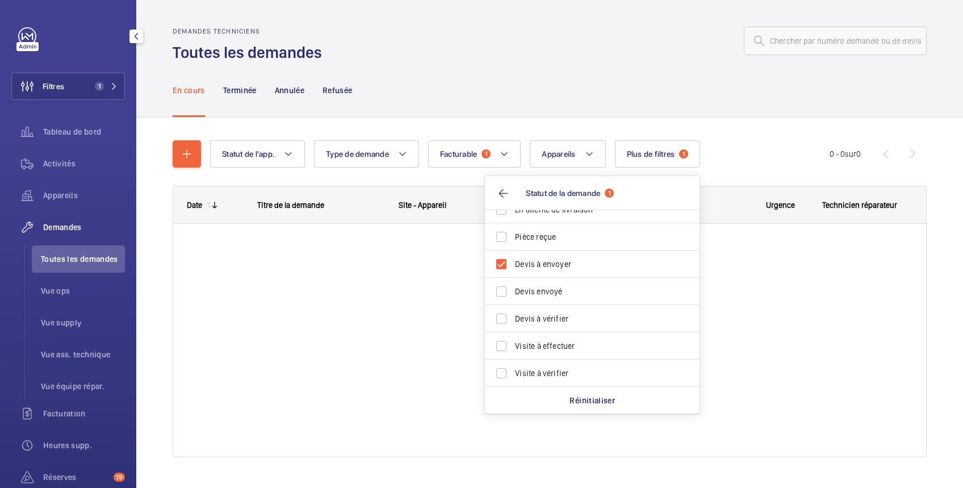
click at [570, 51] on div at bounding box center [628, 40] width 598 height 27
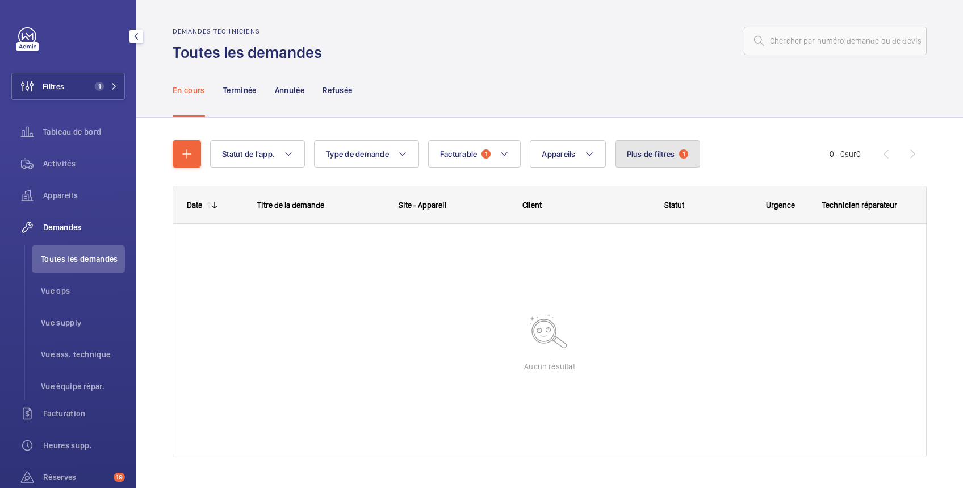
click at [657, 156] on span "Plus de filtres" at bounding box center [651, 153] width 48 height 9
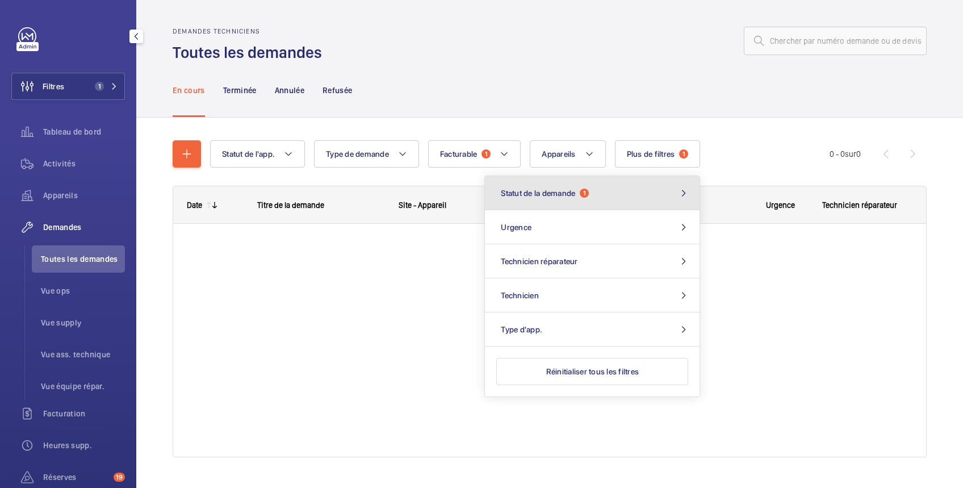
click at [604, 191] on button "Statut de la demande 1" at bounding box center [592, 193] width 215 height 34
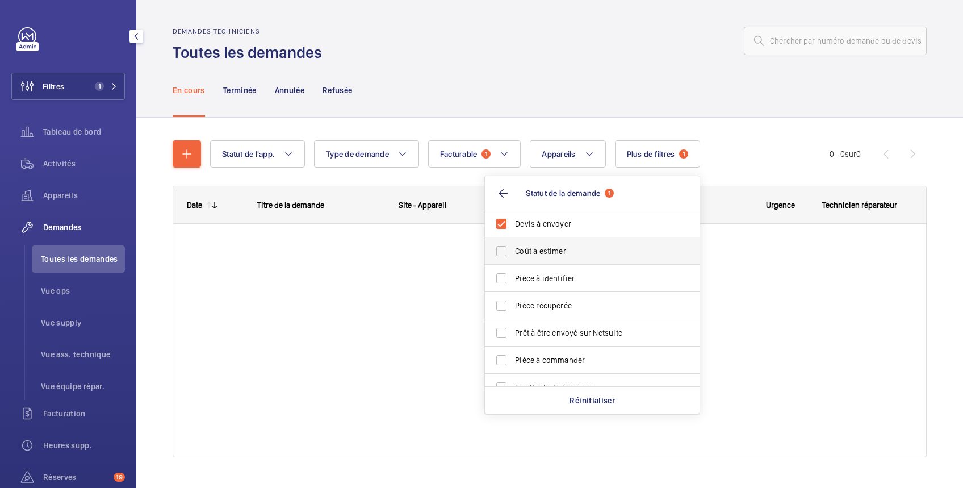
click at [608, 250] on span "Coût à estimer" at bounding box center [593, 250] width 156 height 11
click at [512, 250] on input "Coût à estimer" at bounding box center [501, 250] width 23 height 23
checkbox input "true"
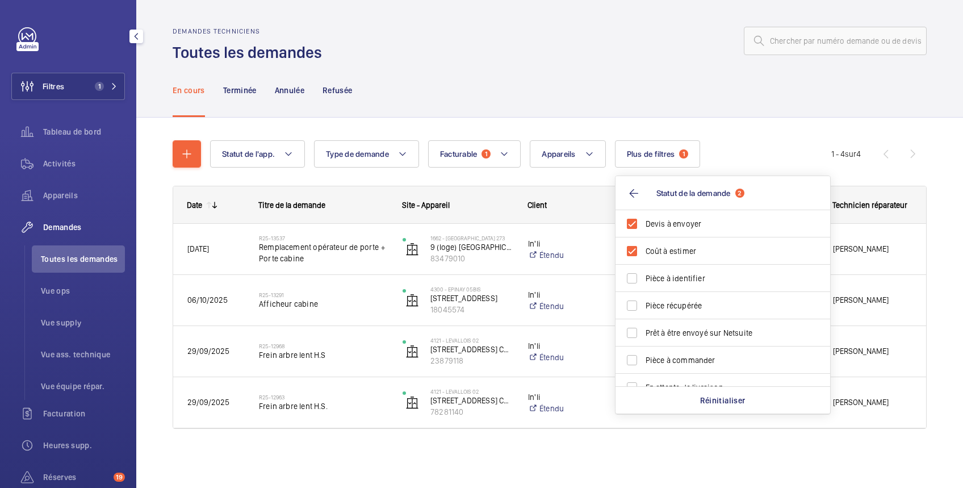
click at [579, 78] on div "En cours Terminée Annulée Refusée" at bounding box center [550, 90] width 754 height 54
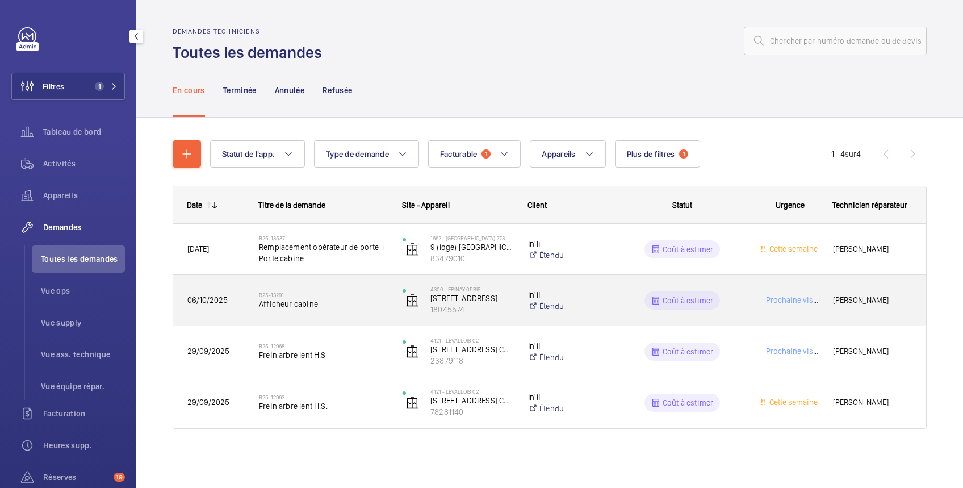
click at [597, 299] on p "In'li" at bounding box center [565, 294] width 75 height 11
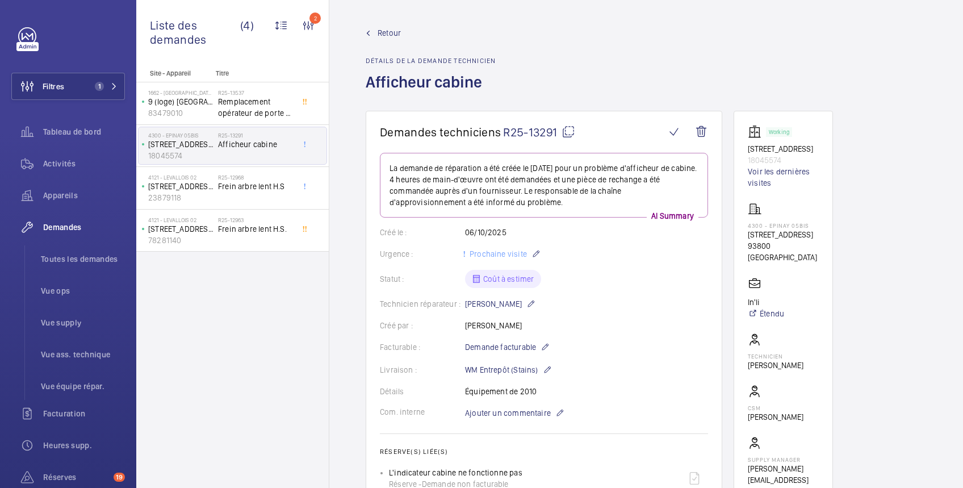
click at [392, 32] on span "Retour" at bounding box center [388, 32] width 23 height 11
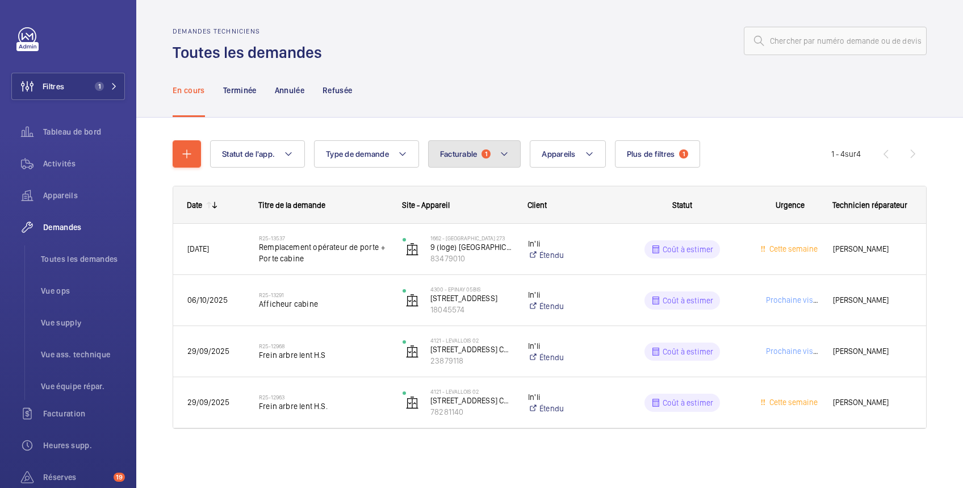
click at [447, 150] on span "Facturable" at bounding box center [458, 153] width 37 height 9
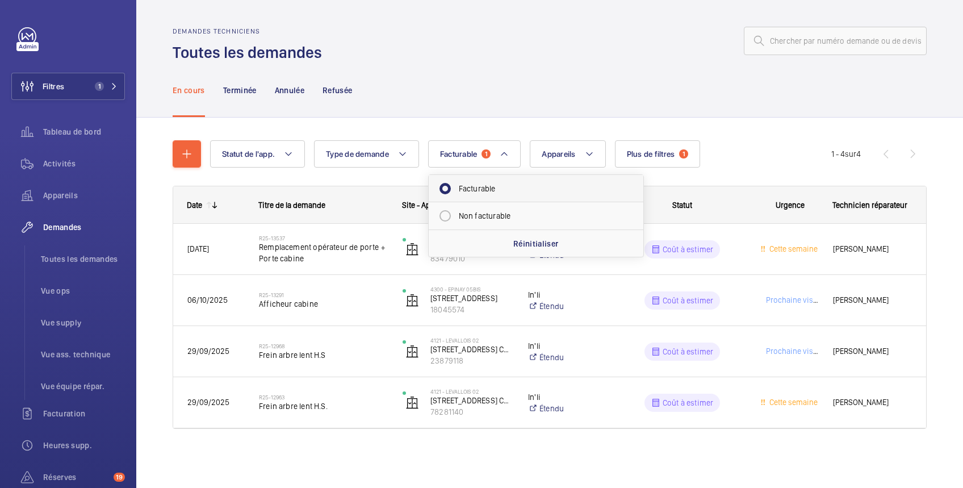
click at [494, 190] on mat-radio-button "Facturable" at bounding box center [536, 188] width 204 height 23
radio input "false"
click at [642, 156] on span "Plus de filtres" at bounding box center [637, 153] width 48 height 9
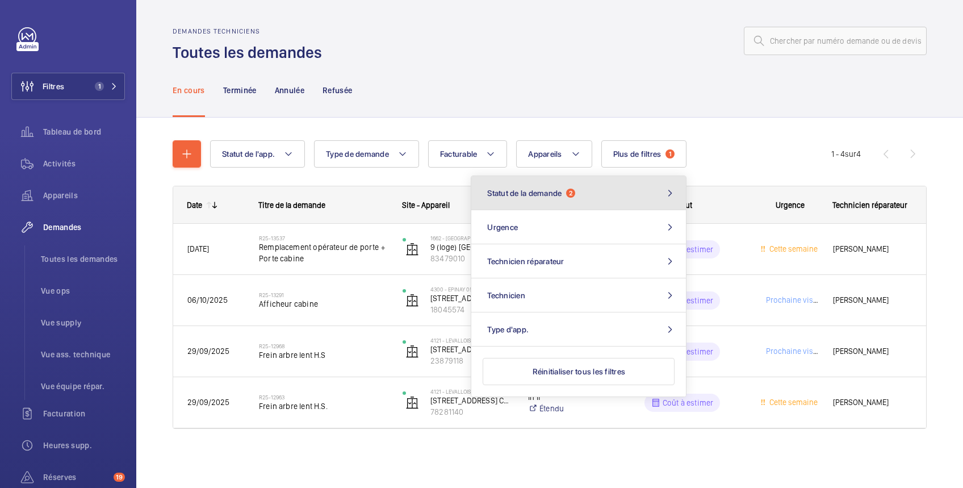
click at [541, 194] on span "Statut de la demande" at bounding box center [524, 192] width 74 height 9
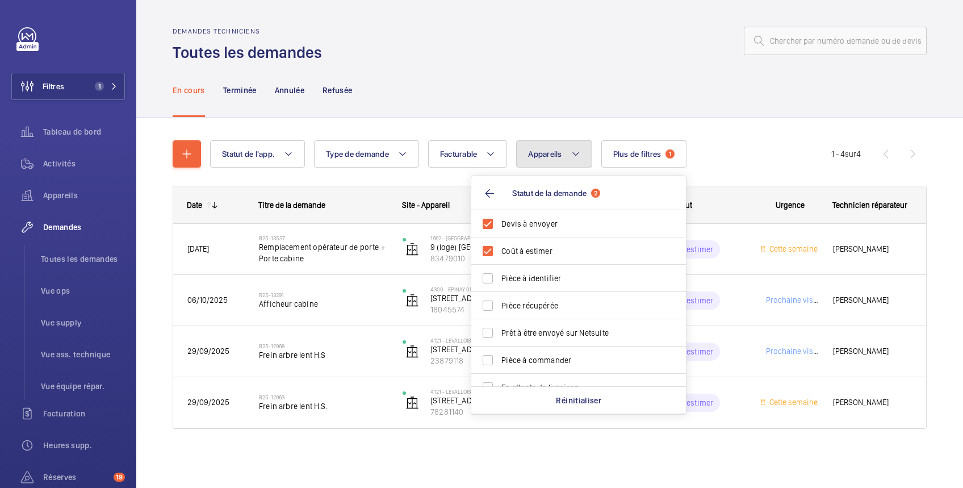
click at [542, 159] on button "Appareils" at bounding box center [553, 153] width 75 height 27
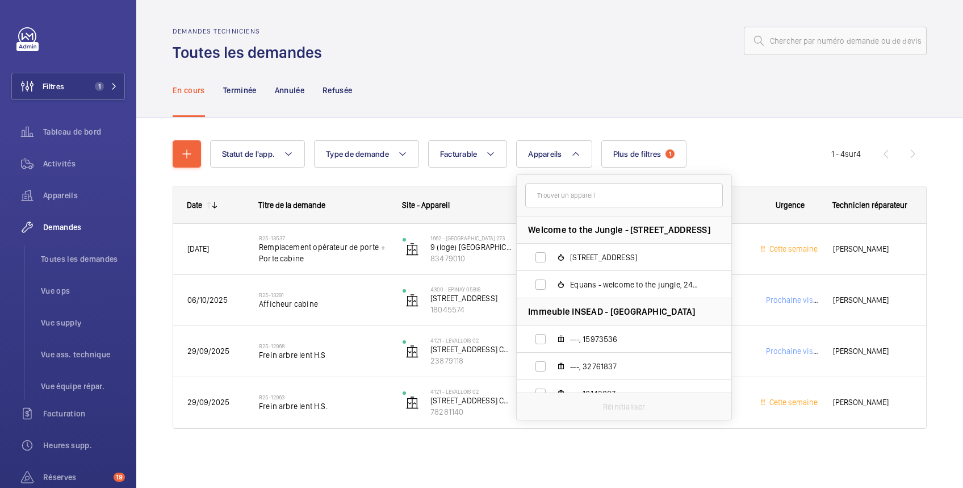
click at [541, 194] on input "text" at bounding box center [624, 195] width 198 height 24
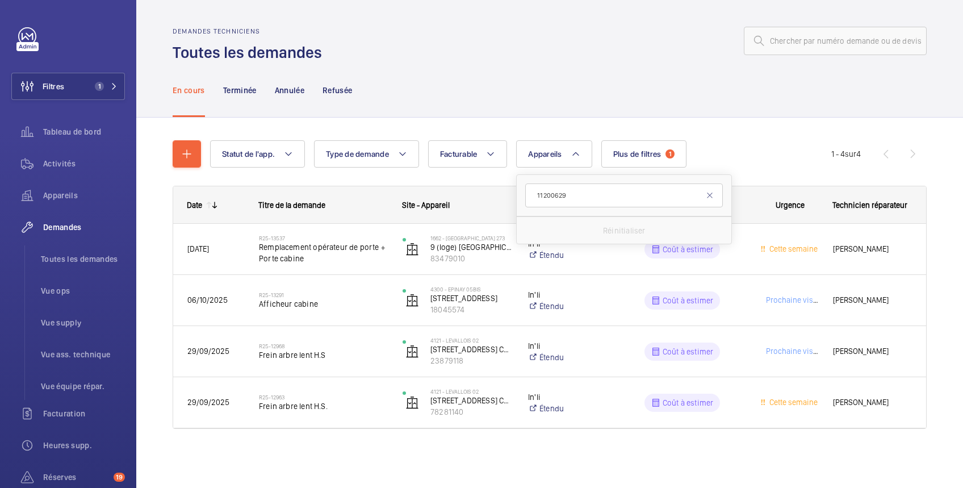
click at [545, 196] on input "11200629" at bounding box center [624, 195] width 198 height 24
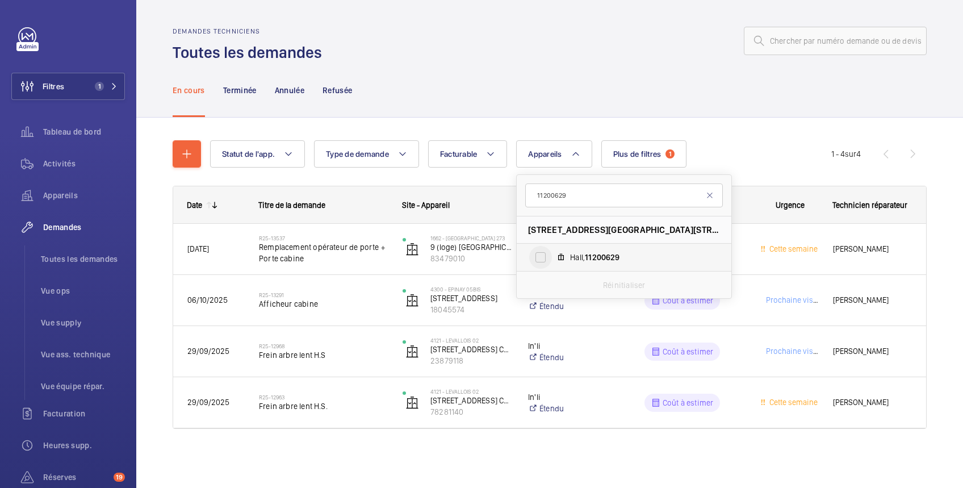
type input "11200629"
click at [542, 259] on input "Hall, 11200629" at bounding box center [540, 257] width 23 height 23
checkbox input "true"
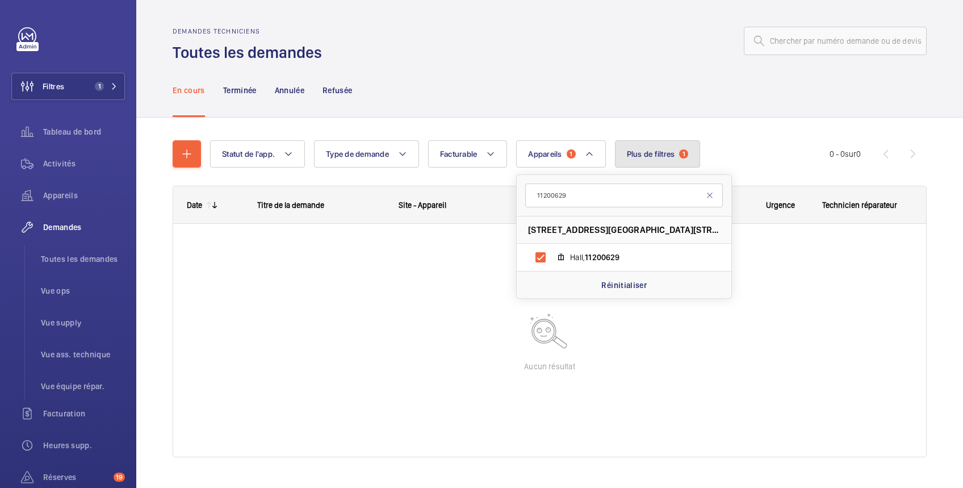
click at [637, 150] on span "Plus de filtres" at bounding box center [651, 153] width 48 height 9
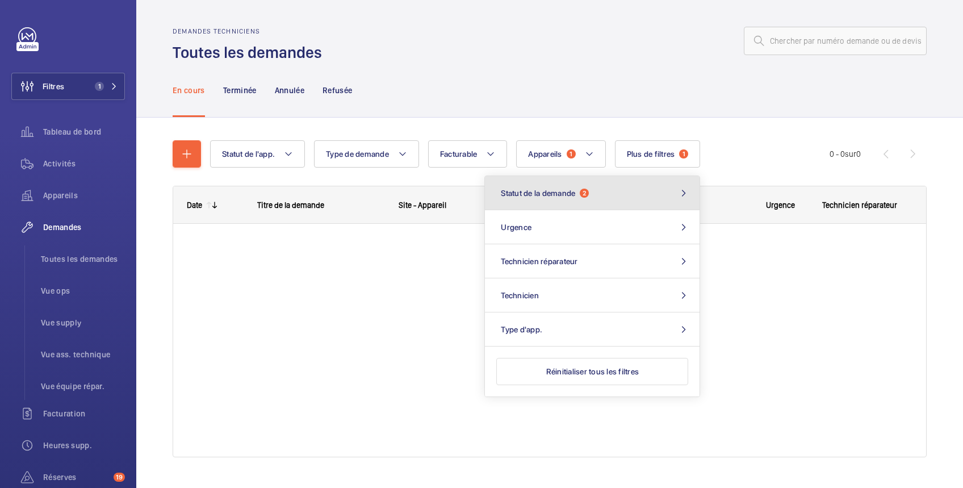
click at [610, 195] on button "Statut de la demande 2" at bounding box center [592, 193] width 215 height 34
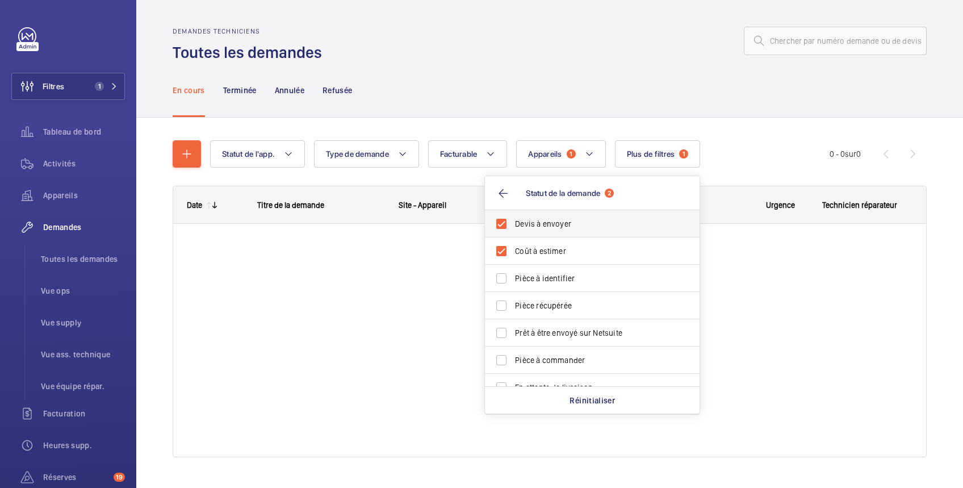
click at [577, 220] on span "Devis à envoyer" at bounding box center [593, 223] width 156 height 11
click at [512, 220] on input "Devis à envoyer" at bounding box center [501, 223] width 23 height 23
checkbox input "false"
click at [572, 249] on span "Coût à estimer" at bounding box center [593, 250] width 156 height 11
click at [512, 249] on input "Coût à estimer" at bounding box center [501, 250] width 23 height 23
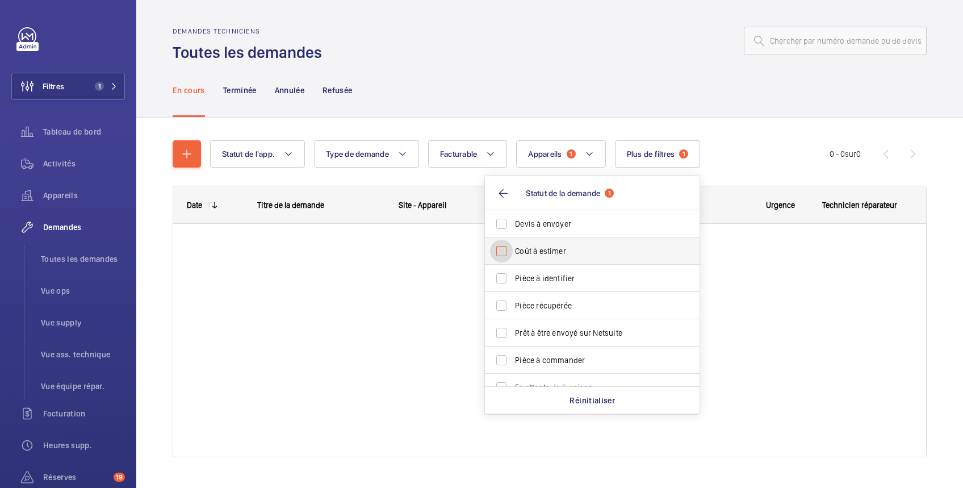
checkbox input "false"
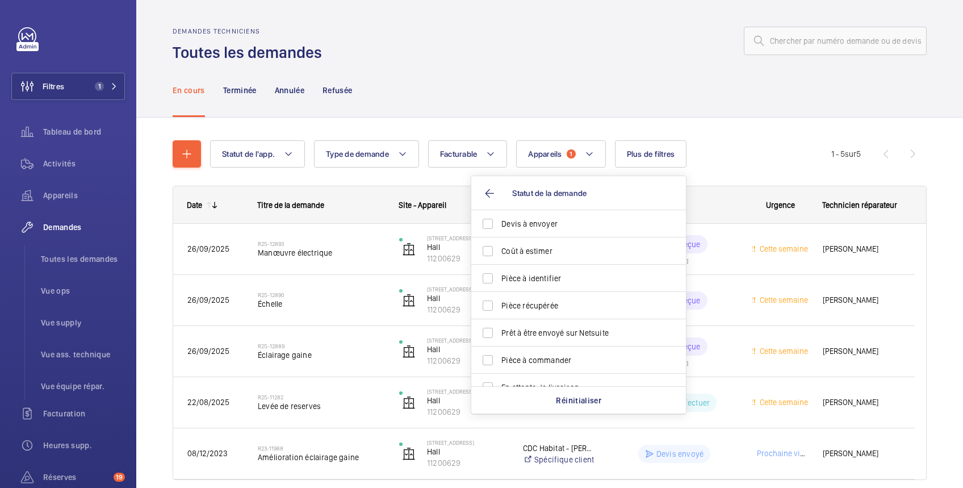
click at [558, 56] on div "Demandes techniciens Toutes les demandes" at bounding box center [550, 45] width 754 height 36
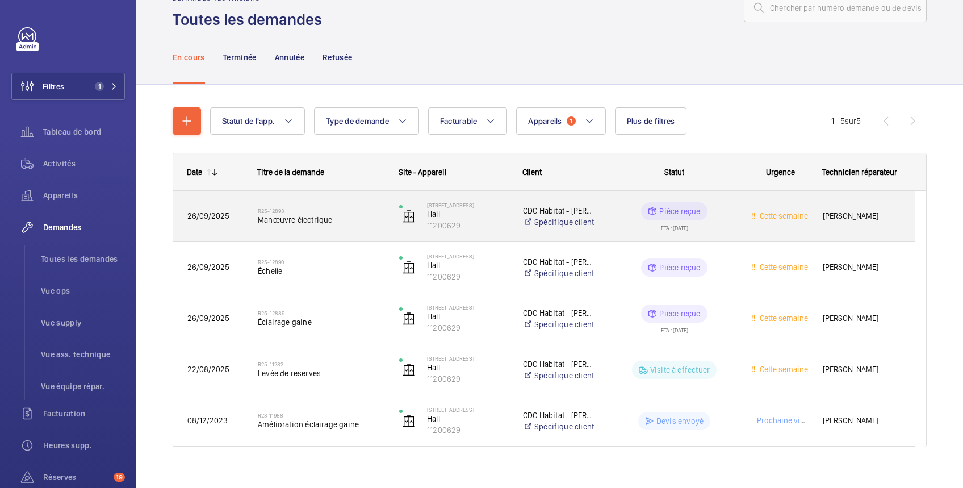
scroll to position [47, 0]
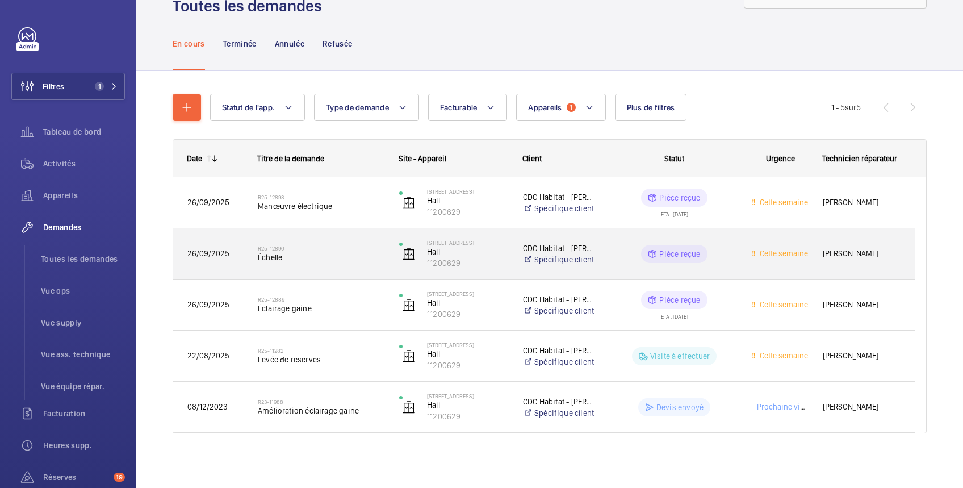
click at [725, 260] on wm-front-pills-cell "Pièce reçue" at bounding box center [674, 254] width 127 height 18
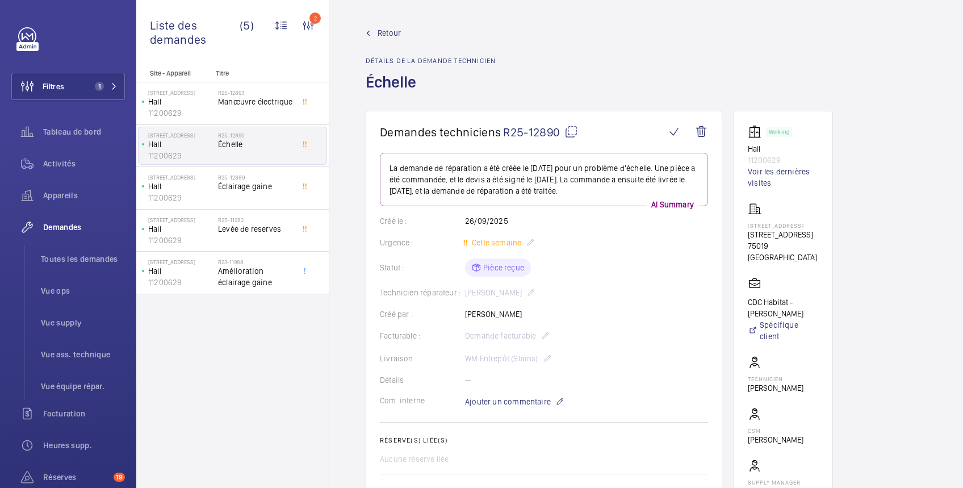
scroll to position [201, 0]
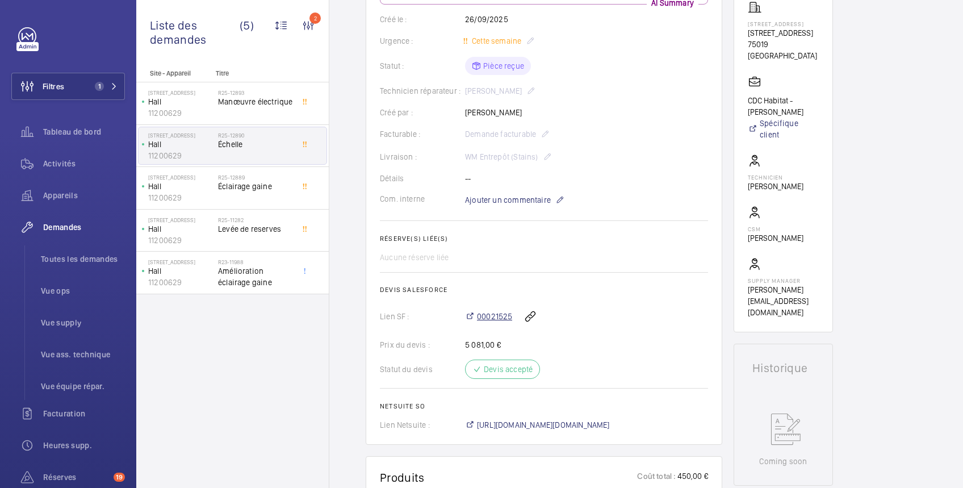
click at [481, 313] on span "00021525" at bounding box center [494, 315] width 35 height 11
click at [530, 317] on wm-front-icon-button at bounding box center [529, 315] width 27 height 27
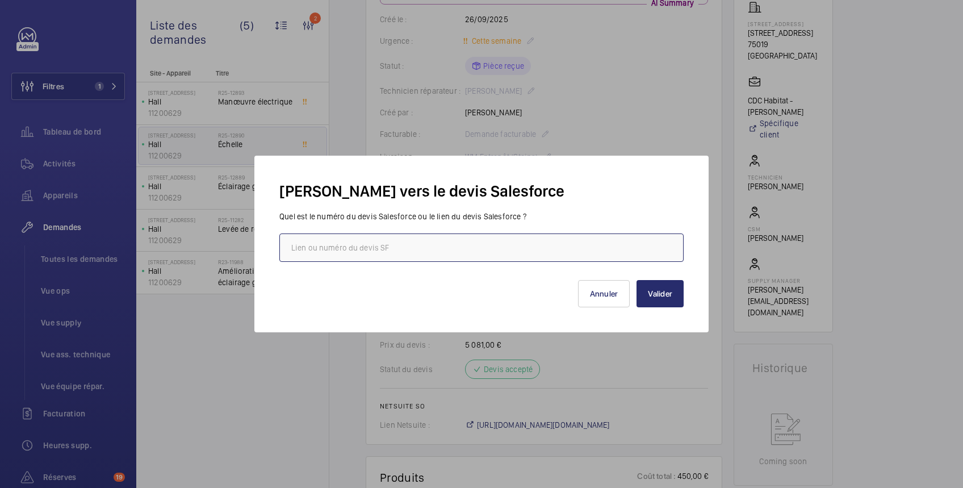
click at [476, 249] on input "text" at bounding box center [481, 247] width 404 height 28
paste input "https://wemaintain.lightning.force.com/lightning/r/Quote/0Q0SZ000007dJJh0AM/view"
type input "https://wemaintain.lightning.force.com/lightning/r/Quote/0Q0SZ000007dJJh0AM/view"
click at [659, 290] on button "Valider" at bounding box center [659, 293] width 47 height 27
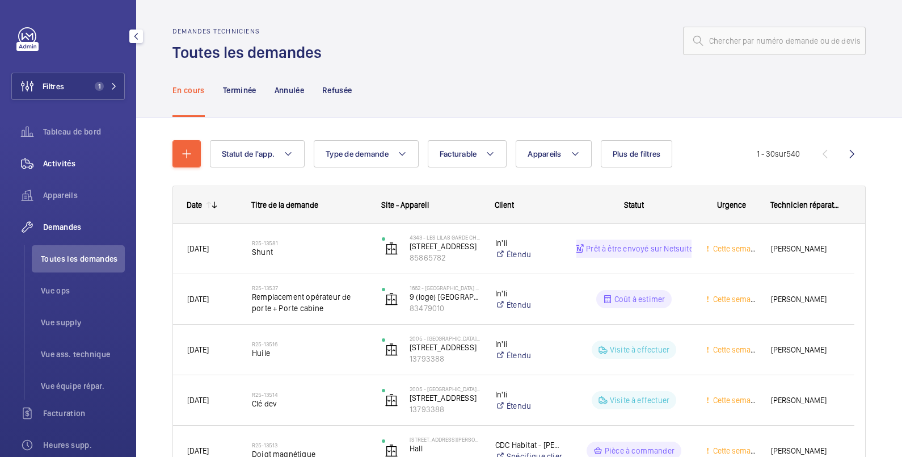
click at [70, 167] on span "Activités" at bounding box center [84, 163] width 82 height 11
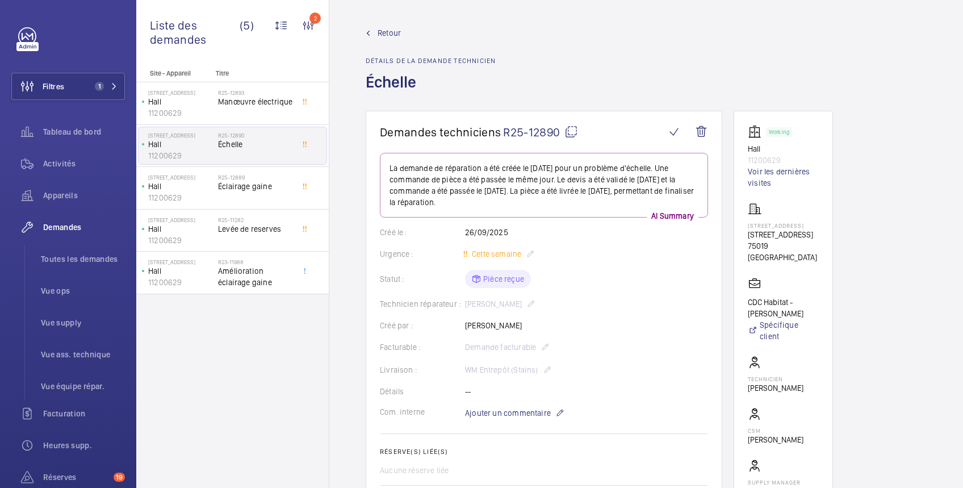
click at [393, 32] on span "Retour" at bounding box center [388, 32] width 23 height 11
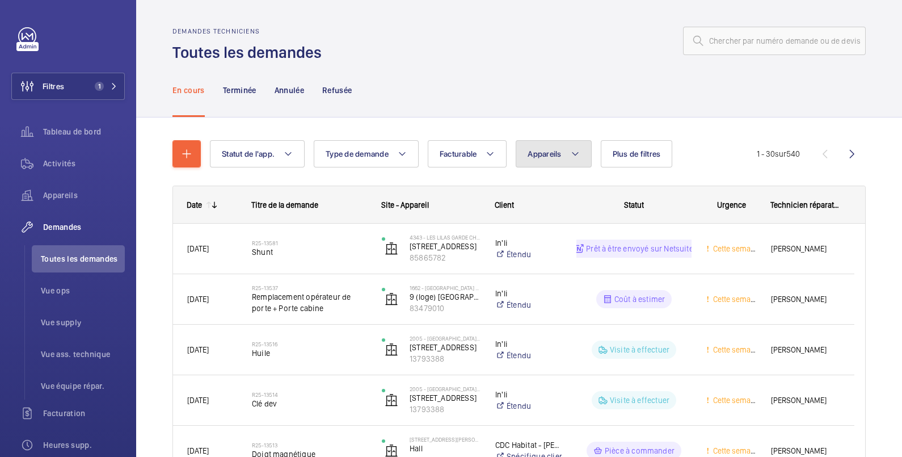
click at [553, 154] on span "Appareils" at bounding box center [544, 153] width 33 height 9
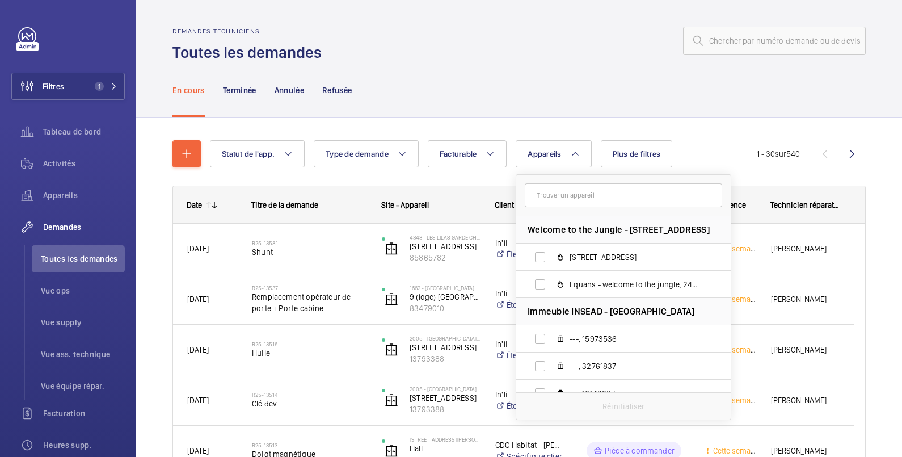
click at [562, 196] on input "text" at bounding box center [624, 195] width 198 height 24
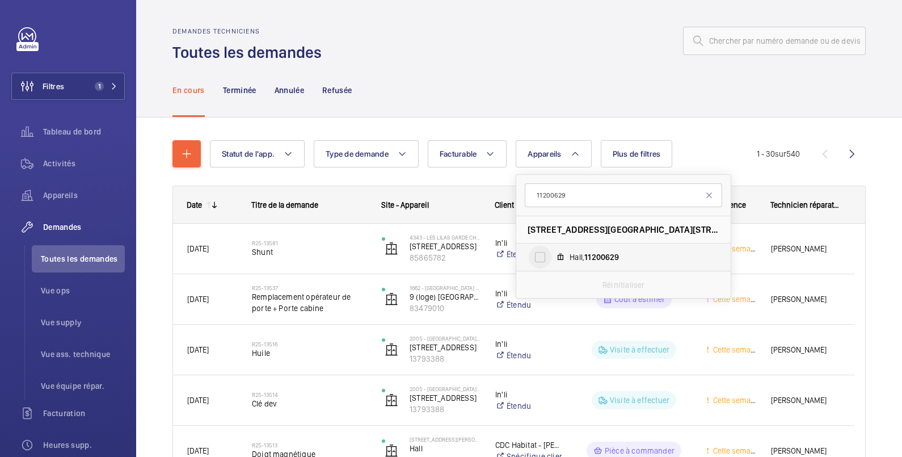
type input "11200629"
click at [537, 257] on input "Hall, 11200629" at bounding box center [540, 257] width 23 height 23
checkbox input "true"
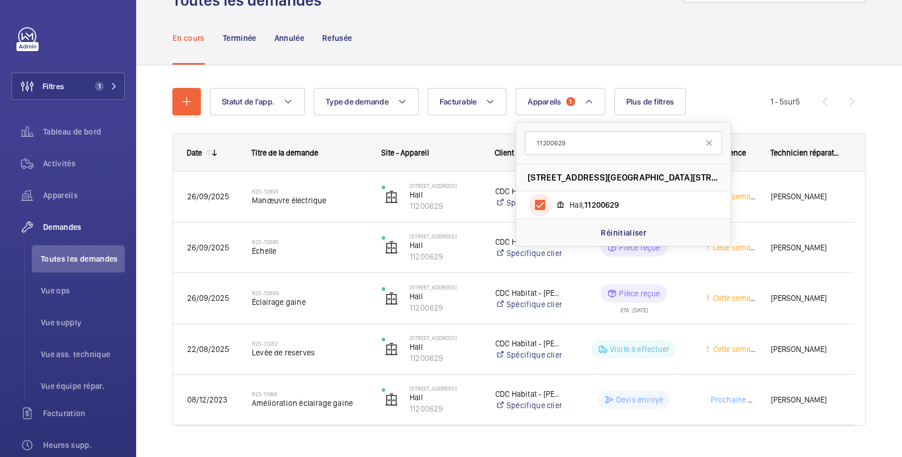
scroll to position [75, 0]
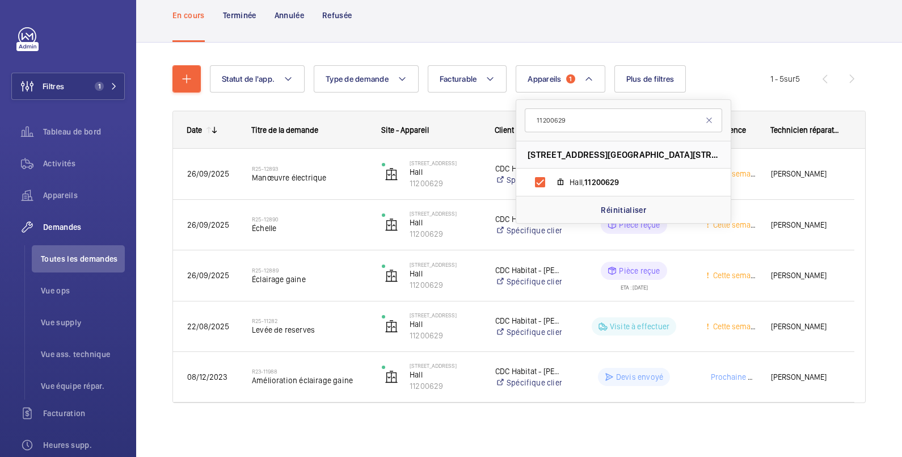
click at [438, 419] on div "Date Titre de la demande Site - Appareil Client" at bounding box center [520, 271] width 694 height 320
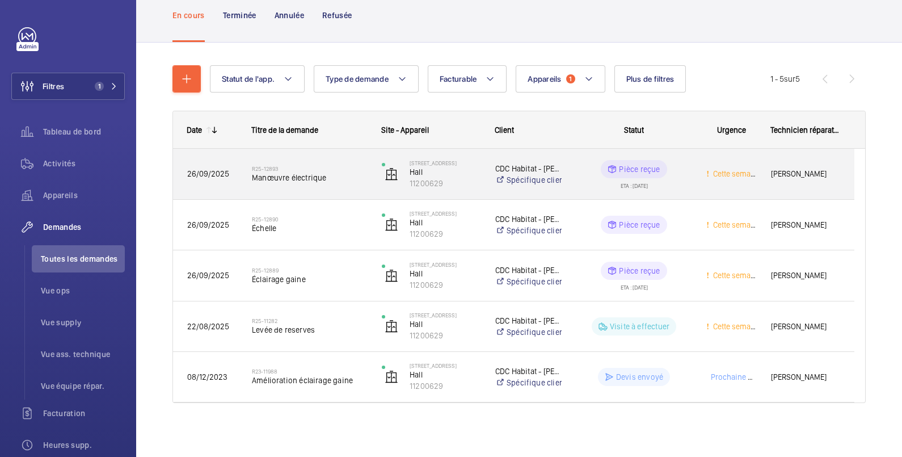
click at [591, 175] on wm-front-pills-cell "Pièce reçue ETA : [DATE]" at bounding box center [634, 174] width 115 height 28
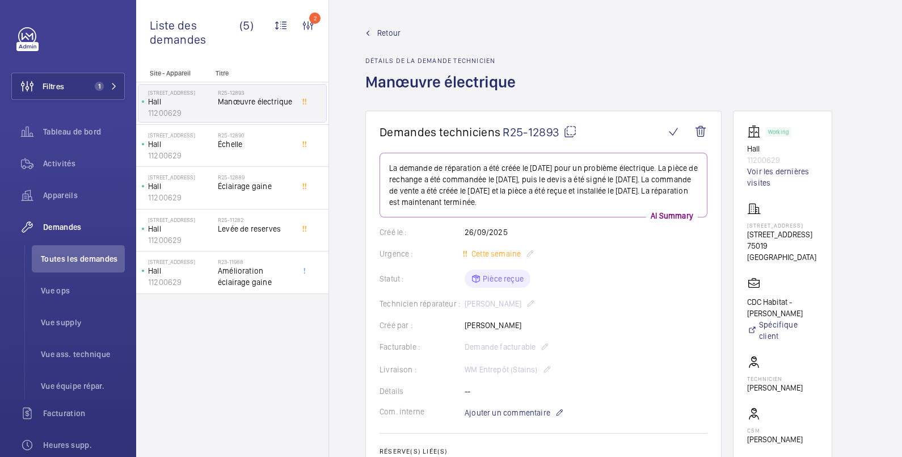
click at [392, 31] on span "Retour" at bounding box center [388, 32] width 23 height 11
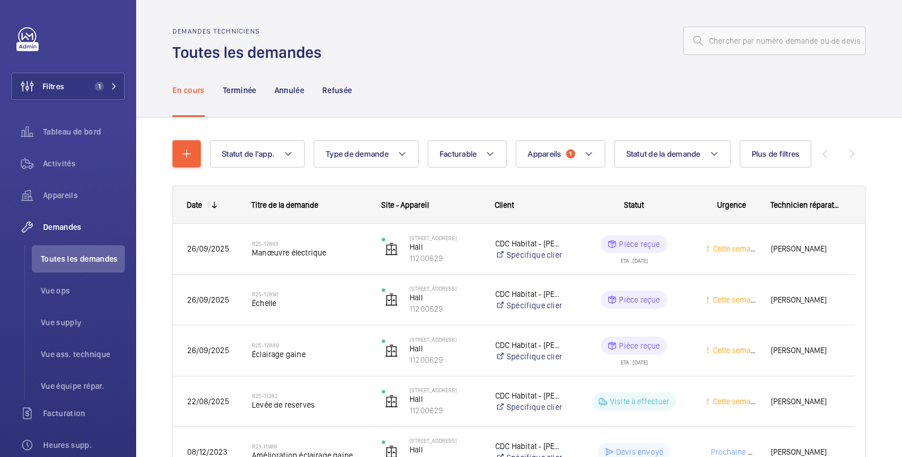
scroll to position [75, 0]
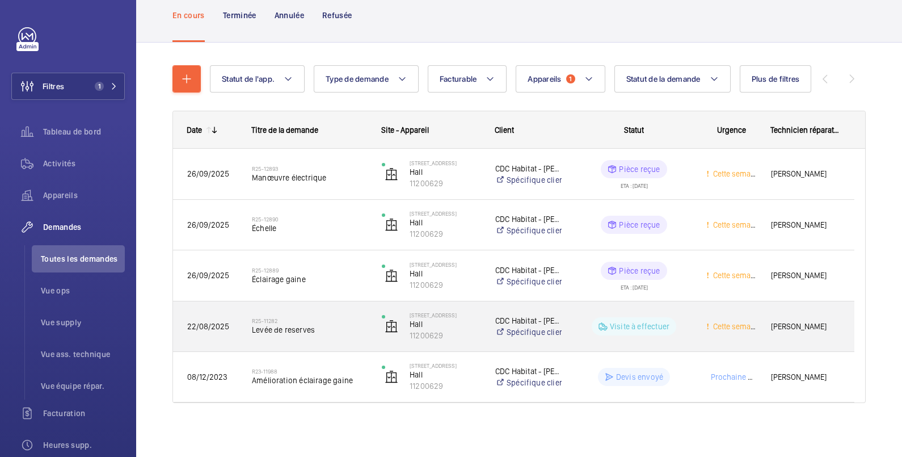
click at [587, 331] on wm-front-pills-cell "Visite à effectuer" at bounding box center [634, 326] width 115 height 18
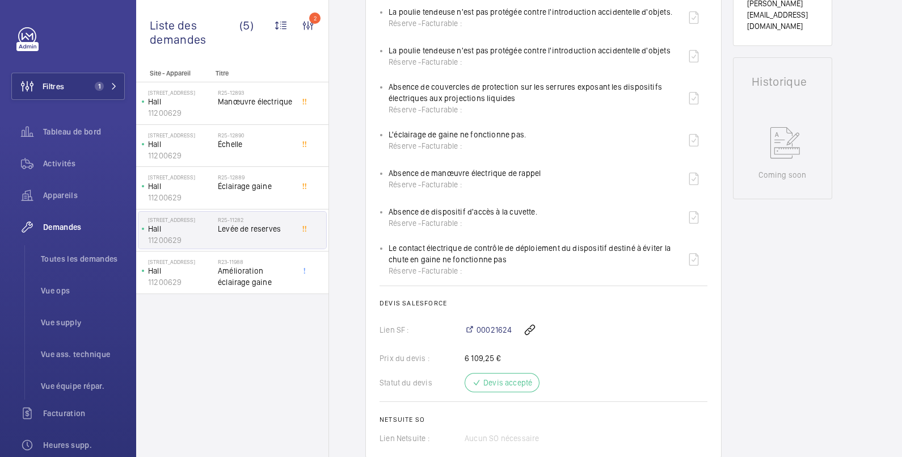
scroll to position [567, 0]
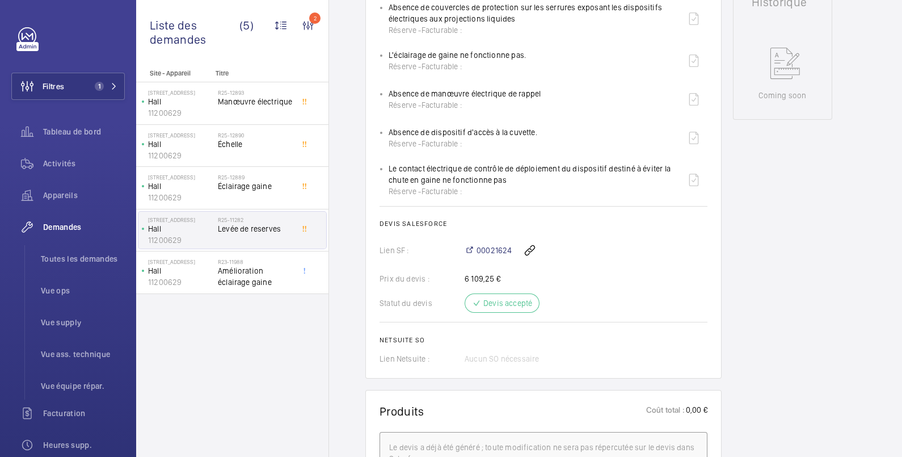
click at [774, 199] on div "Working Hall 11200629 Voir les dernières visites [STREET_ADDRESS][GEOGRAPHIC_DA…" at bounding box center [782, 297] width 99 height 1506
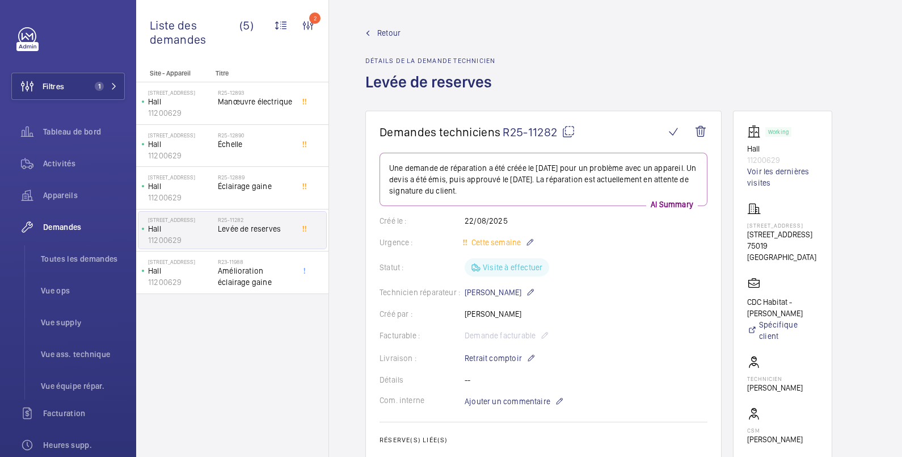
click at [388, 31] on span "Retour" at bounding box center [388, 32] width 23 height 11
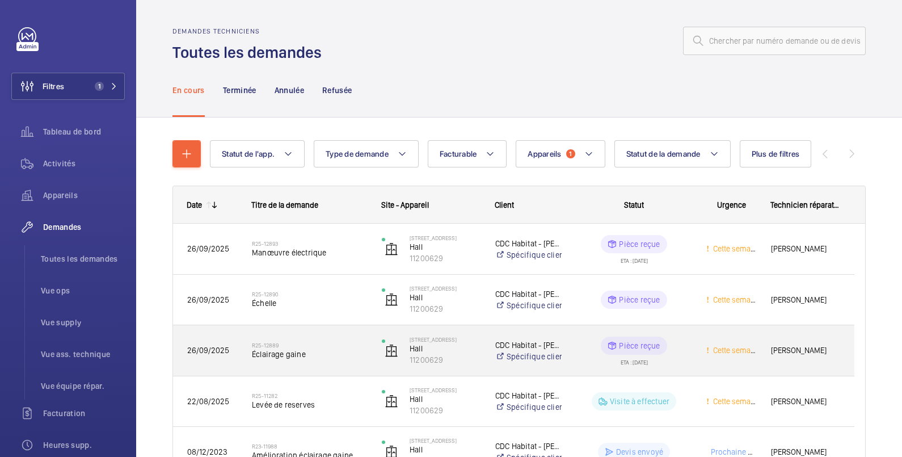
click at [649, 343] on p "Pièce reçue" at bounding box center [639, 345] width 41 height 11
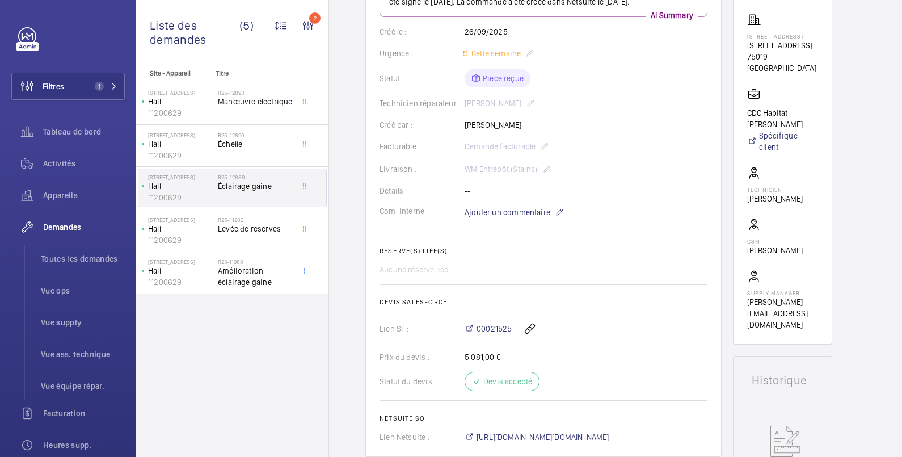
scroll to position [378, 0]
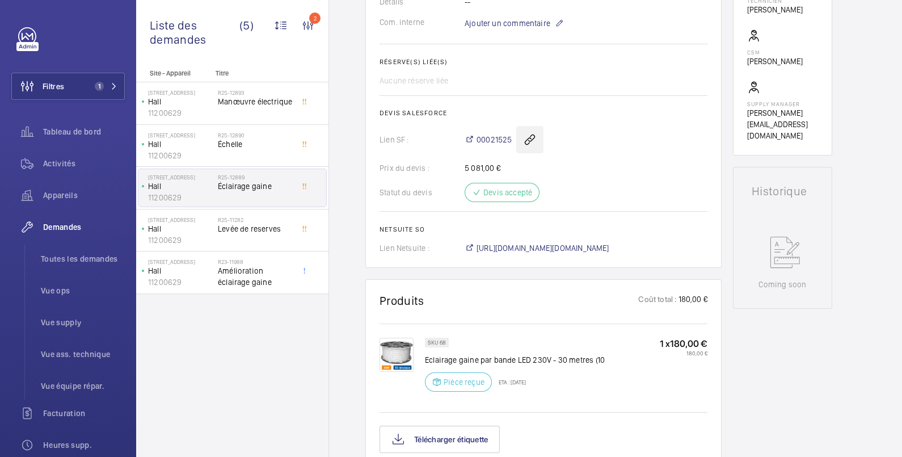
click at [531, 146] on wm-front-icon-button at bounding box center [529, 139] width 27 height 27
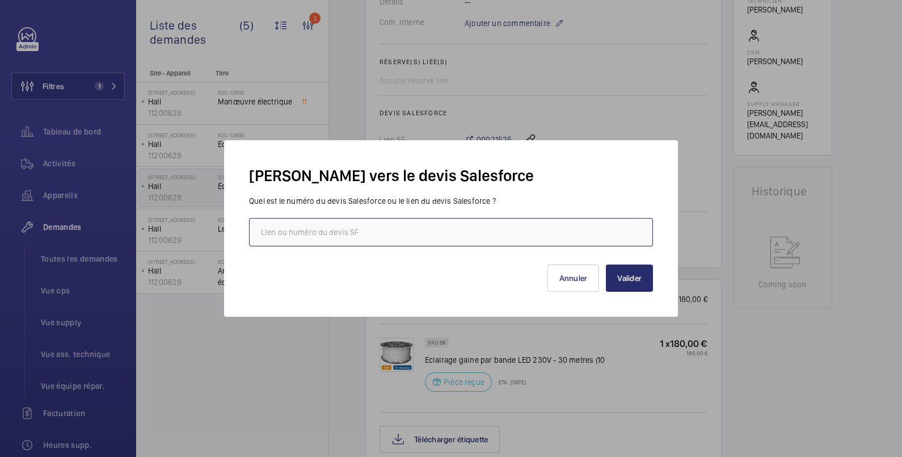
click at [376, 229] on input "text" at bounding box center [451, 232] width 404 height 28
paste input "[URL][DOMAIN_NAME]"
type input "[URL][DOMAIN_NAME]"
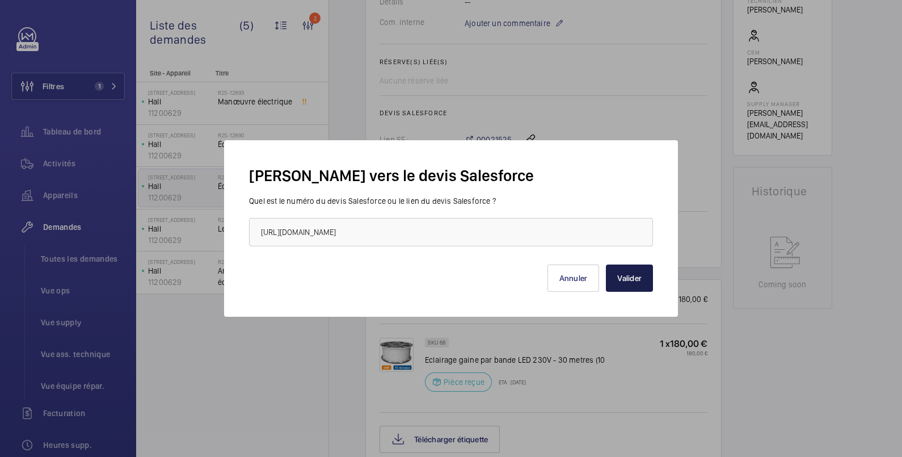
click at [631, 273] on button "Valider" at bounding box center [629, 277] width 47 height 27
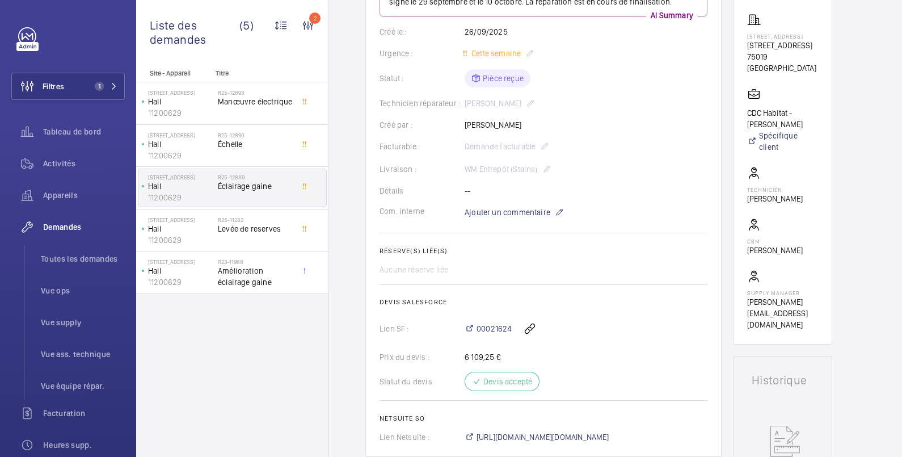
scroll to position [0, 0]
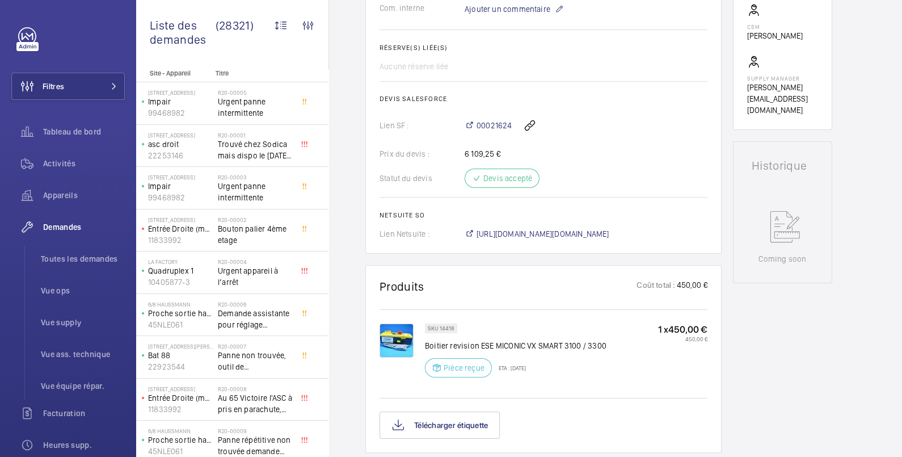
scroll to position [403, 0]
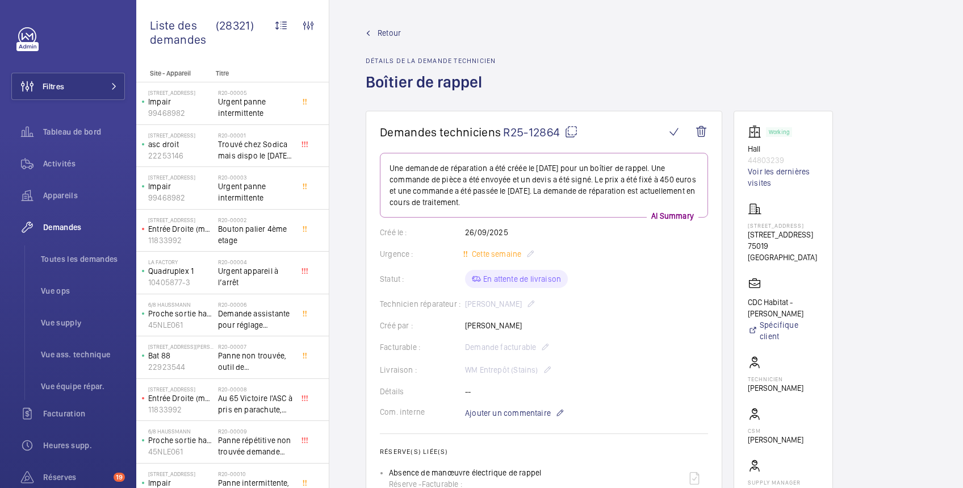
scroll to position [201, 0]
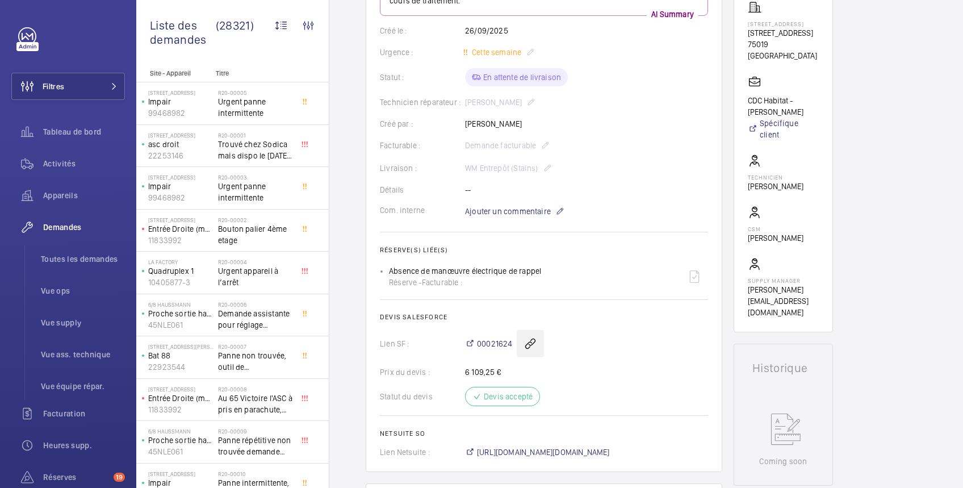
click at [530, 341] on wm-front-icon-button at bounding box center [529, 343] width 27 height 27
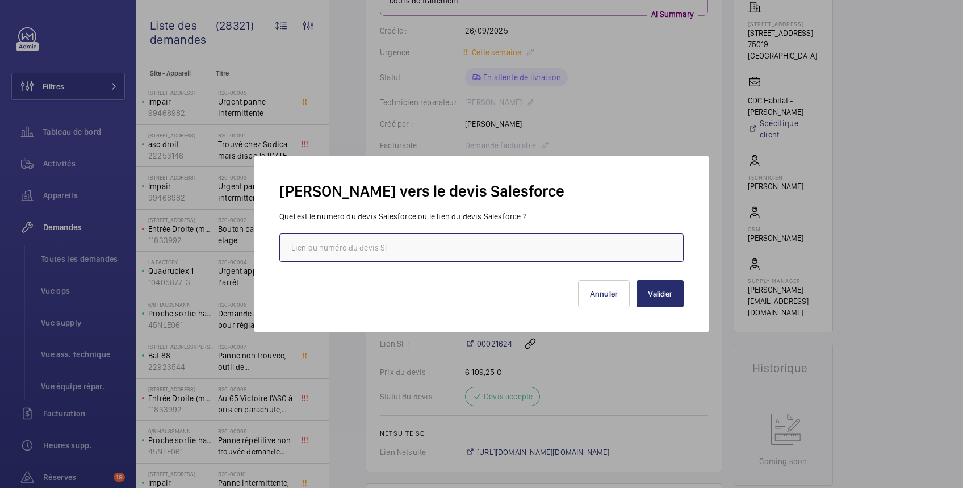
click at [498, 249] on input "text" at bounding box center [481, 247] width 404 height 28
paste input "[URL][DOMAIN_NAME]"
type input "[URL][DOMAIN_NAME]"
click at [666, 293] on button "Valider" at bounding box center [659, 293] width 47 height 27
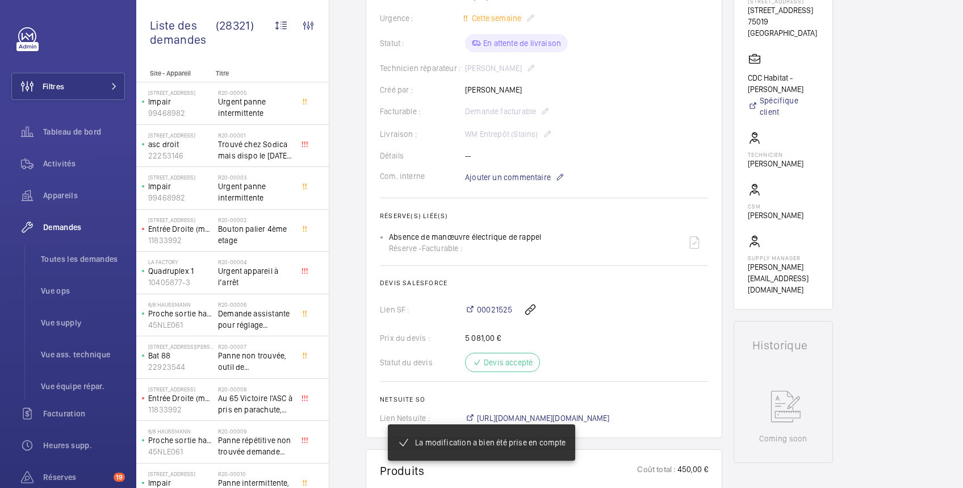
scroll to position [236, 0]
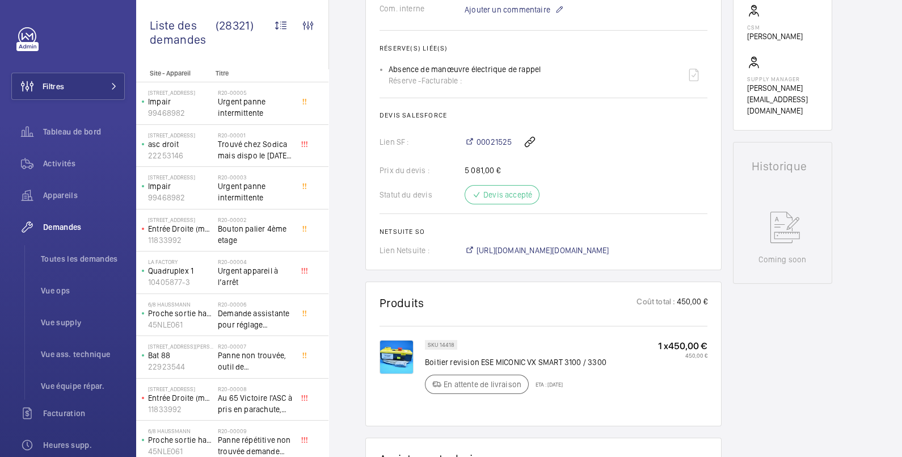
scroll to position [214, 0]
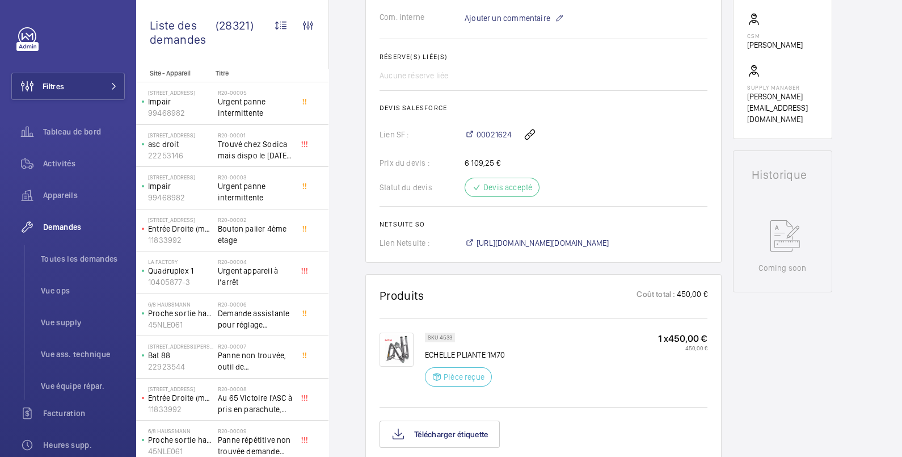
scroll to position [403, 0]
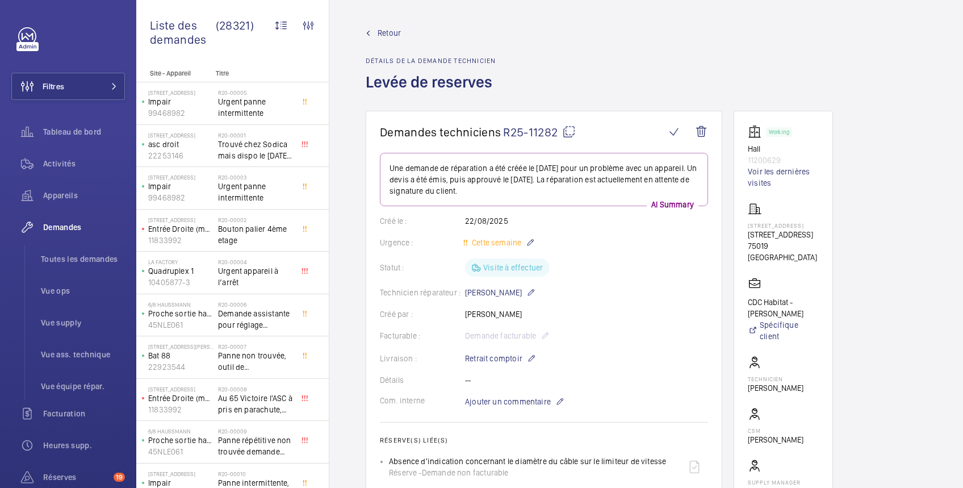
click at [572, 129] on mat-icon at bounding box center [569, 132] width 14 height 14
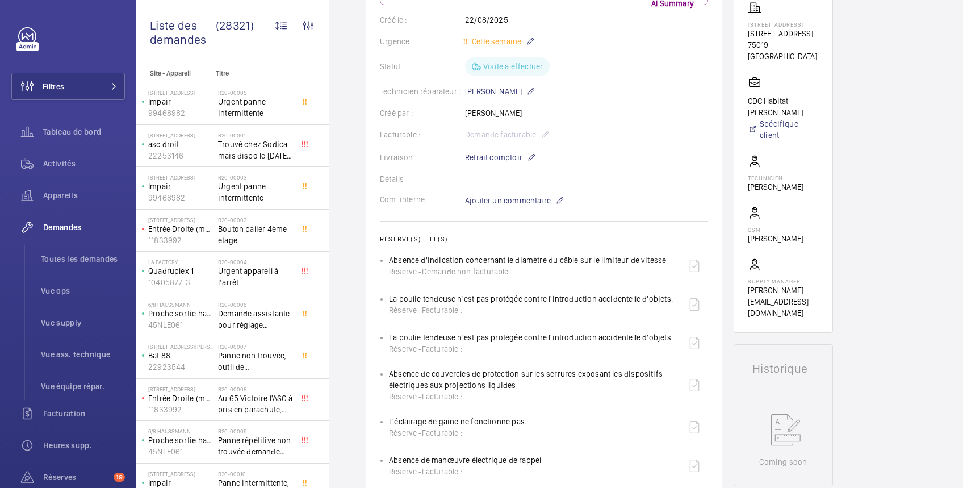
scroll to position [201, 0]
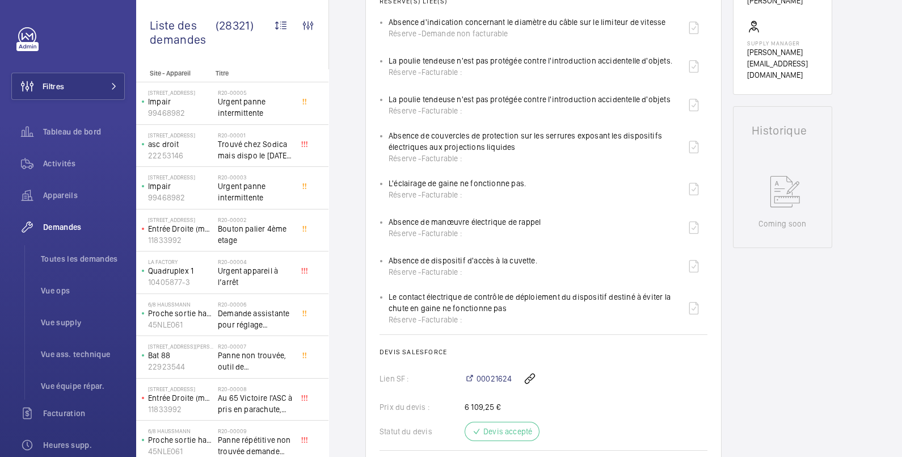
scroll to position [438, 0]
click at [826, 329] on div "Working Hall 11200629 Voir les dernières visites [STREET_ADDRESS][GEOGRAPHIC_DA…" at bounding box center [782, 426] width 99 height 1506
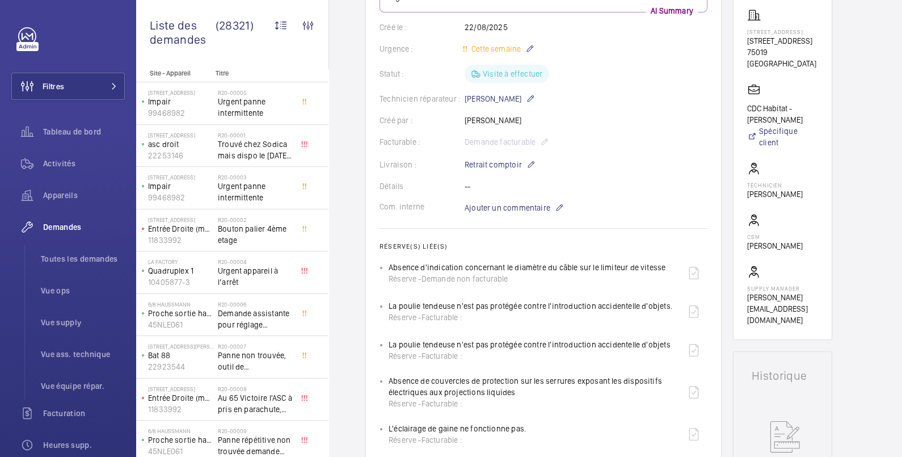
scroll to position [189, 0]
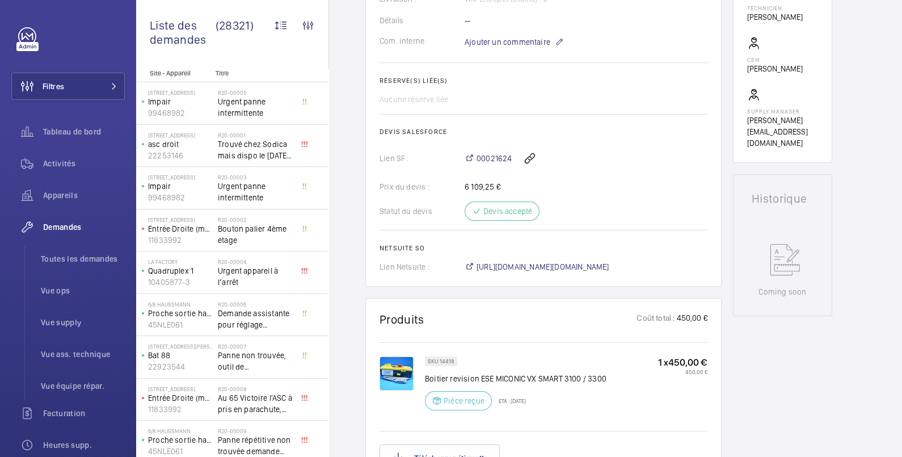
scroll to position [189, 0]
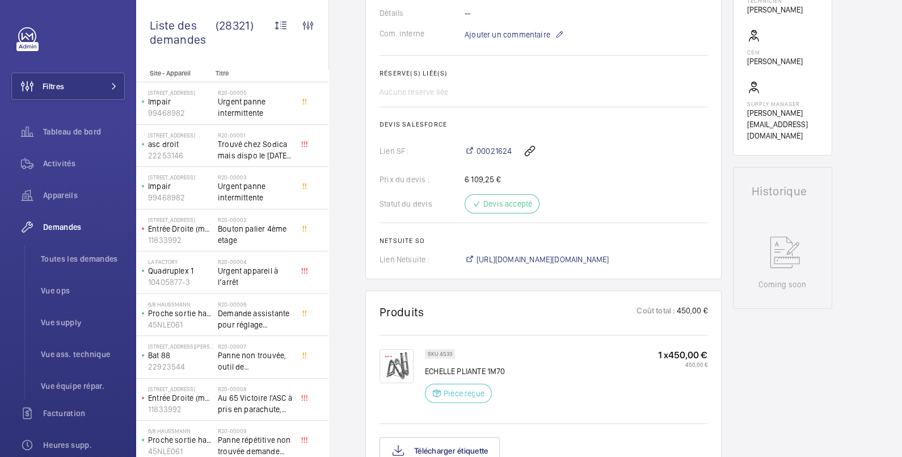
scroll to position [567, 0]
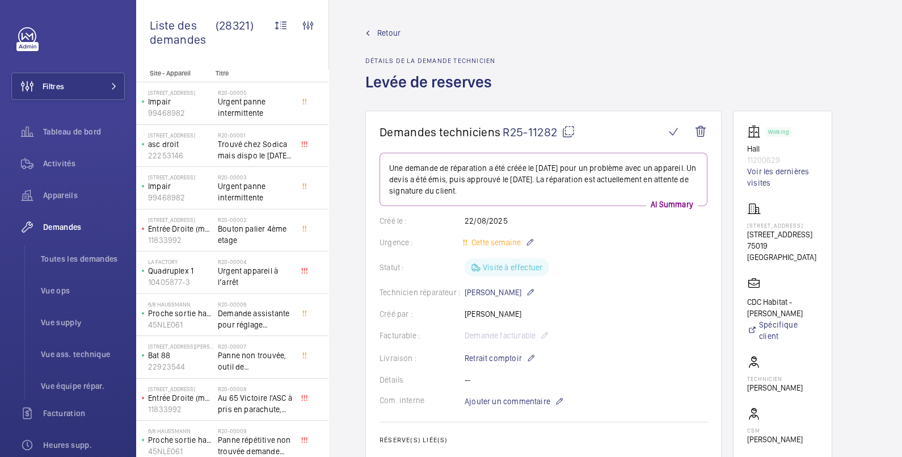
click at [396, 30] on span "Retour" at bounding box center [388, 32] width 23 height 11
click at [386, 34] on span "Retour" at bounding box center [388, 32] width 23 height 11
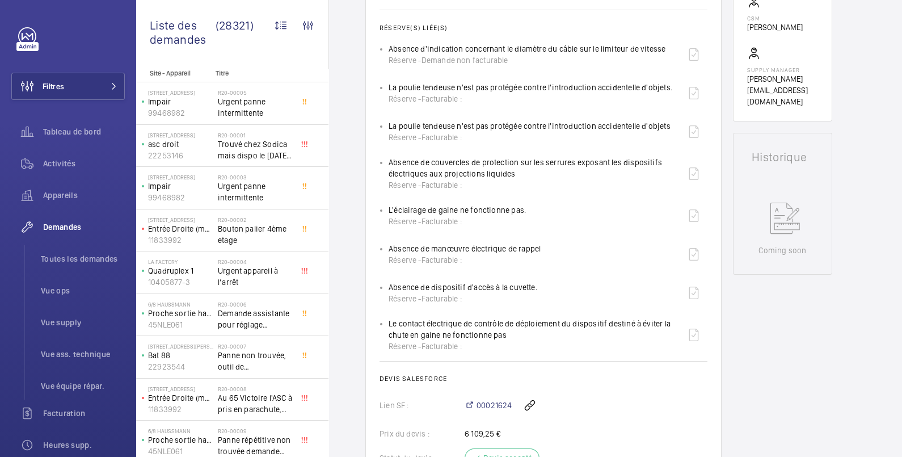
scroll to position [567, 0]
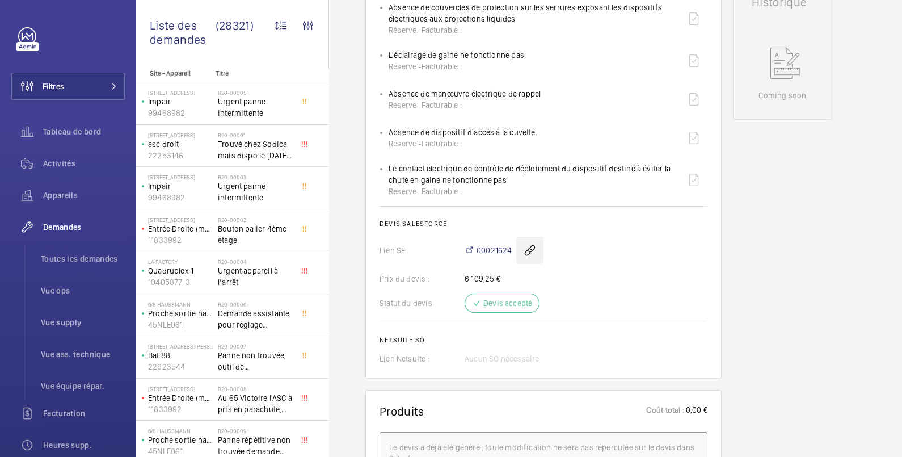
click at [533, 248] on wm-front-icon-button at bounding box center [529, 250] width 27 height 27
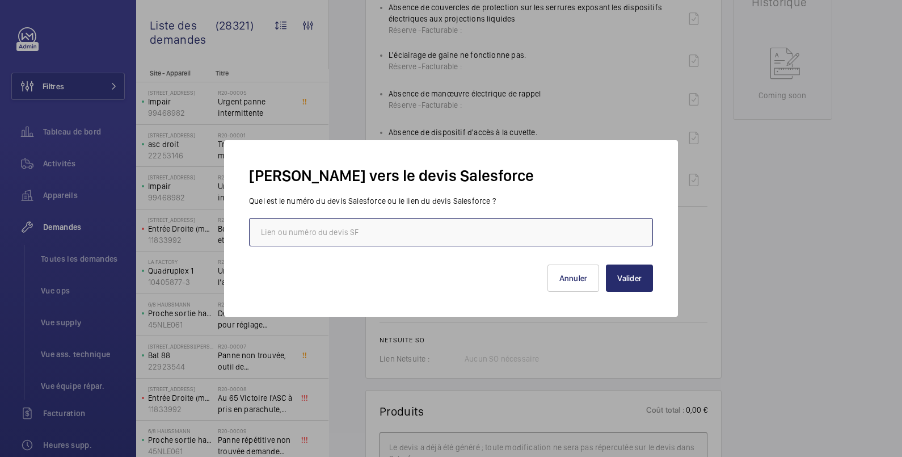
click at [486, 233] on input "text" at bounding box center [451, 232] width 404 height 28
paste input "[URL][DOMAIN_NAME]"
type input "[URL][DOMAIN_NAME]"
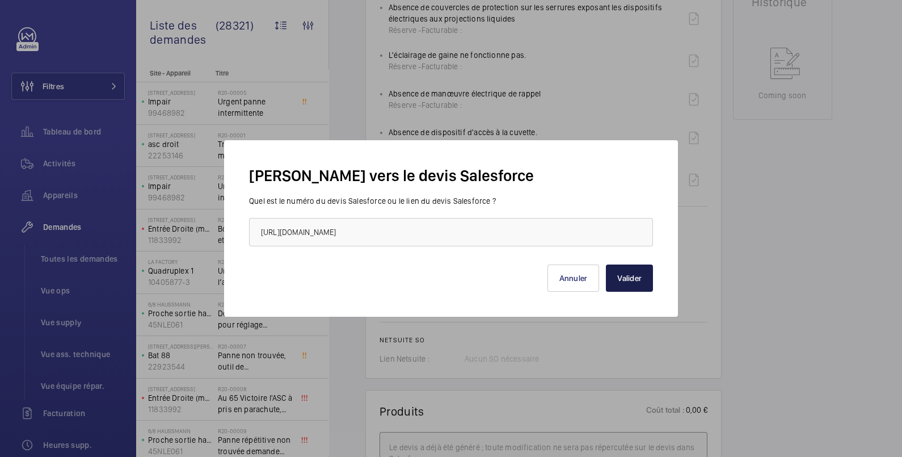
click at [629, 278] on button "Valider" at bounding box center [629, 277] width 47 height 27
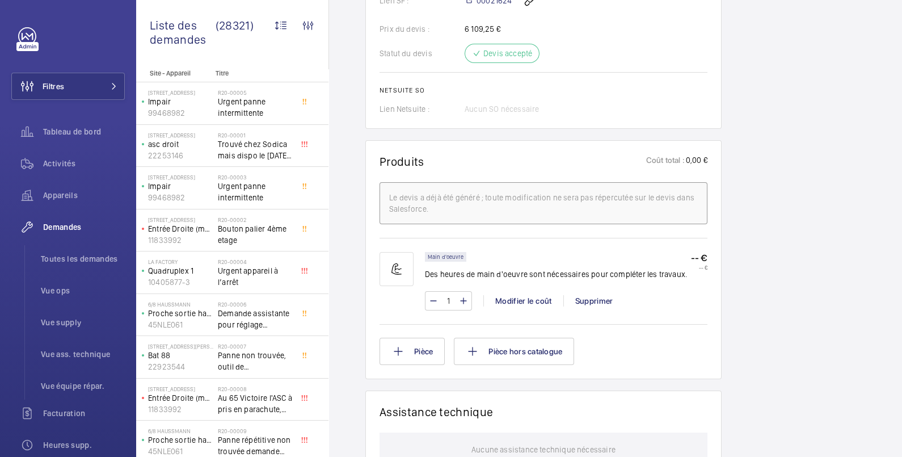
scroll to position [438, 0]
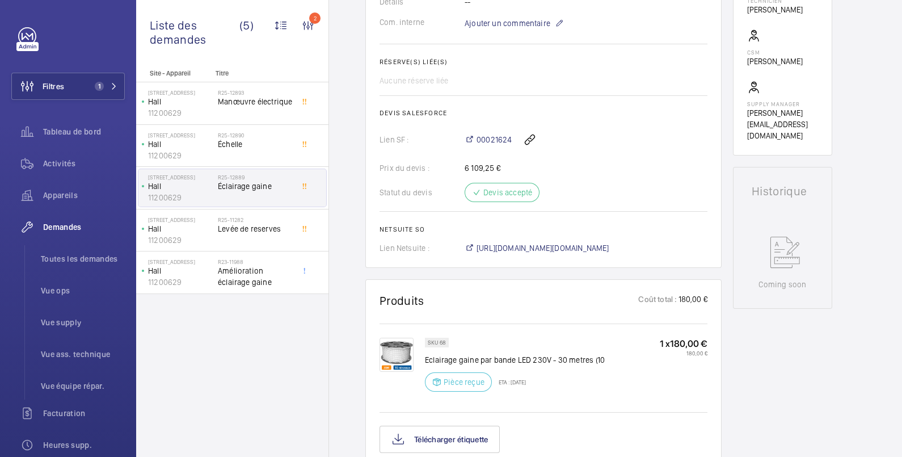
scroll to position [567, 0]
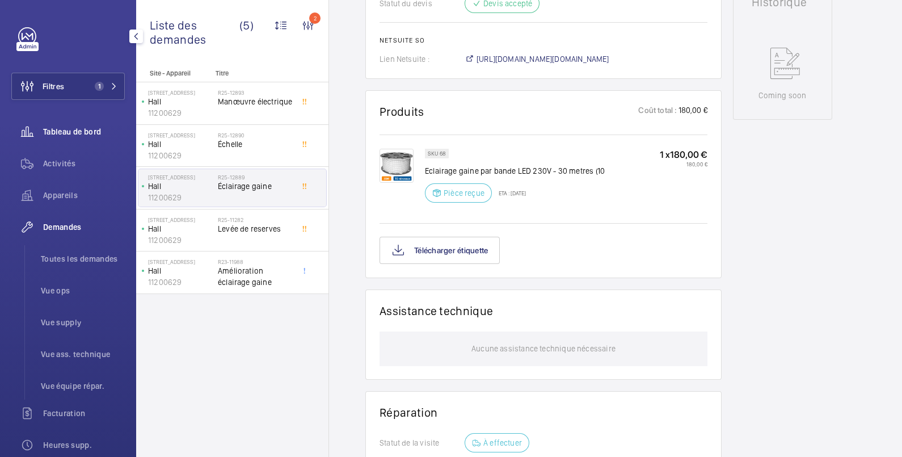
click at [72, 129] on span "Tableau de bord" at bounding box center [84, 131] width 82 height 11
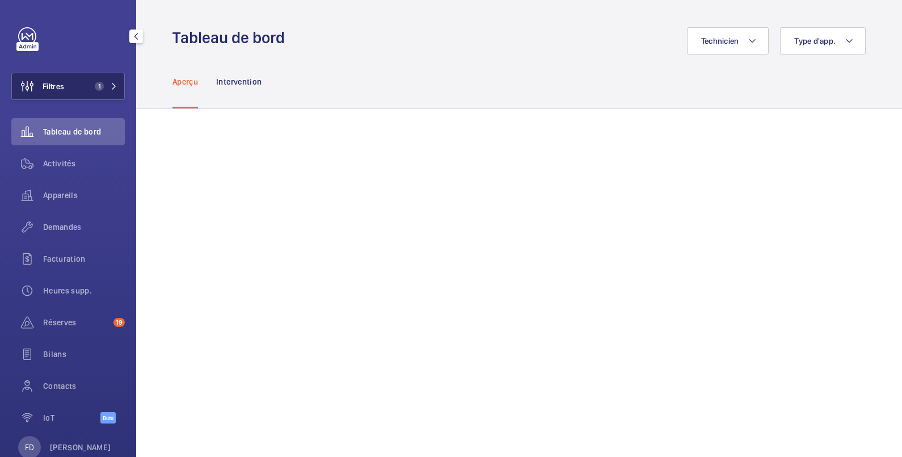
click at [64, 87] on span "Filtres" at bounding box center [54, 86] width 22 height 11
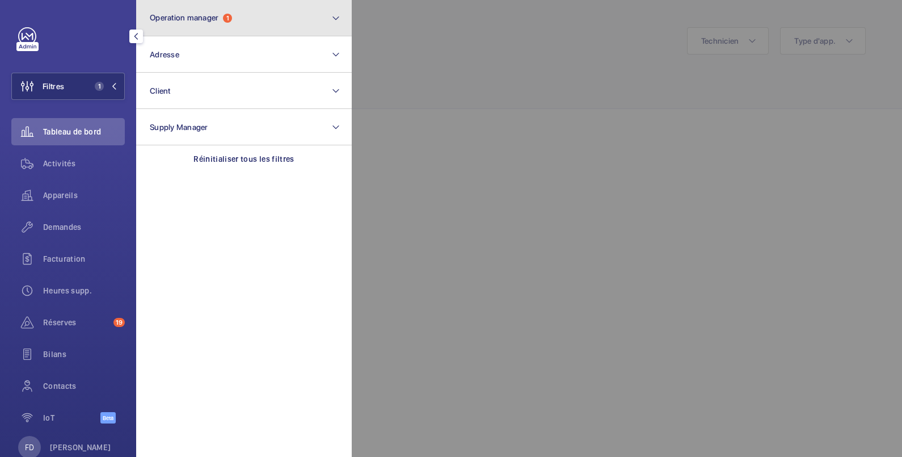
click at [165, 15] on span "Operation manager" at bounding box center [184, 17] width 69 height 9
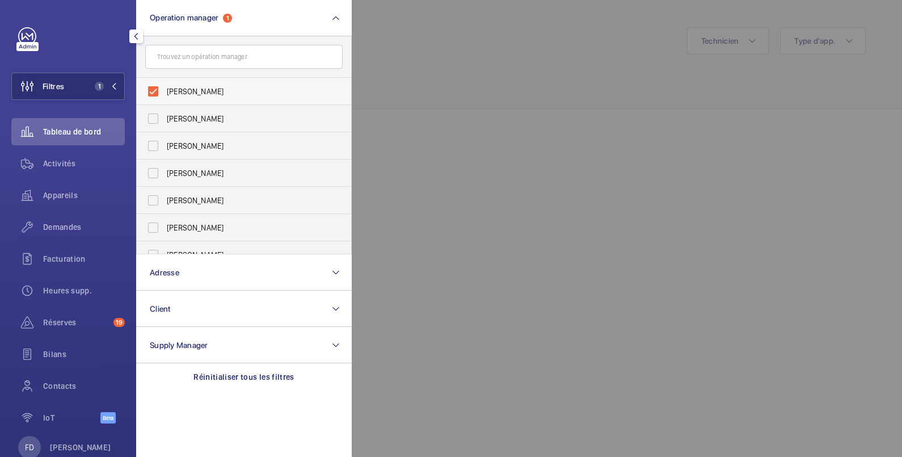
click at [168, 86] on span "[PERSON_NAME]" at bounding box center [245, 91] width 156 height 11
click at [165, 85] on input "[PERSON_NAME]" at bounding box center [153, 91] width 23 height 23
checkbox input "false"
click at [432, 26] on div at bounding box center [803, 228] width 902 height 457
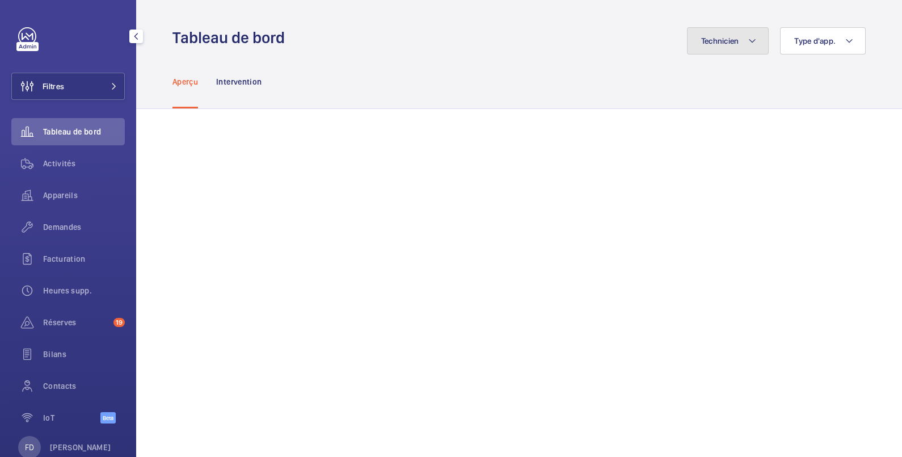
click at [709, 43] on span "Technicien" at bounding box center [720, 40] width 38 height 9
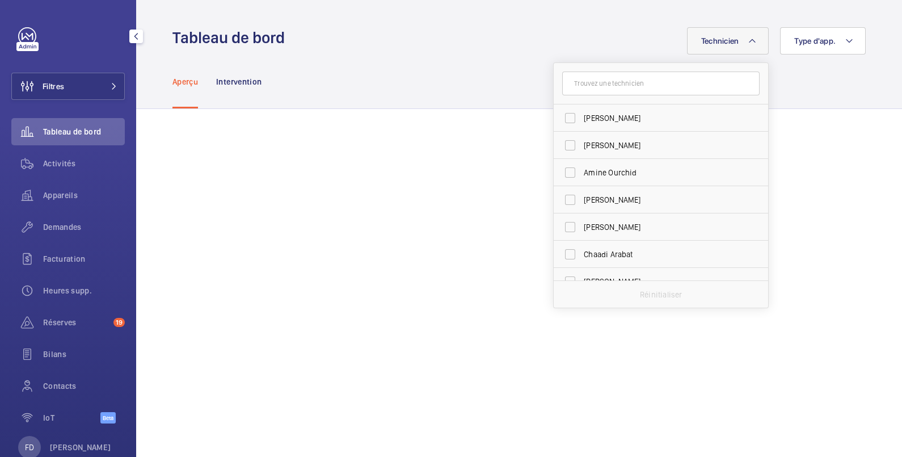
click at [603, 79] on input "text" at bounding box center [661, 84] width 198 height 24
type input "[DATE]"
click at [602, 114] on span "[DATE] ien Panchevre" at bounding box center [662, 117] width 156 height 11
click at [582, 114] on input "[DATE] ien Panchevre" at bounding box center [570, 118] width 23 height 23
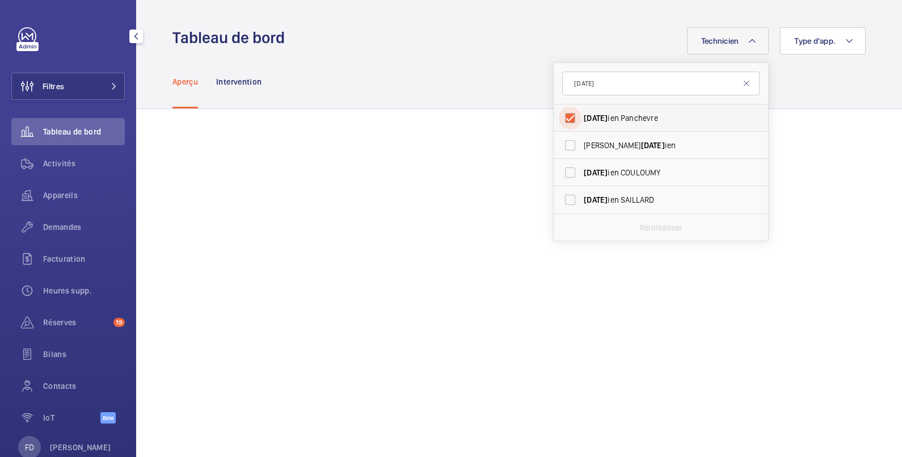
checkbox input "true"
click at [353, 56] on div "Aperçu Intervention" at bounding box center [520, 81] width 694 height 54
